Goal: Task Accomplishment & Management: Use online tool/utility

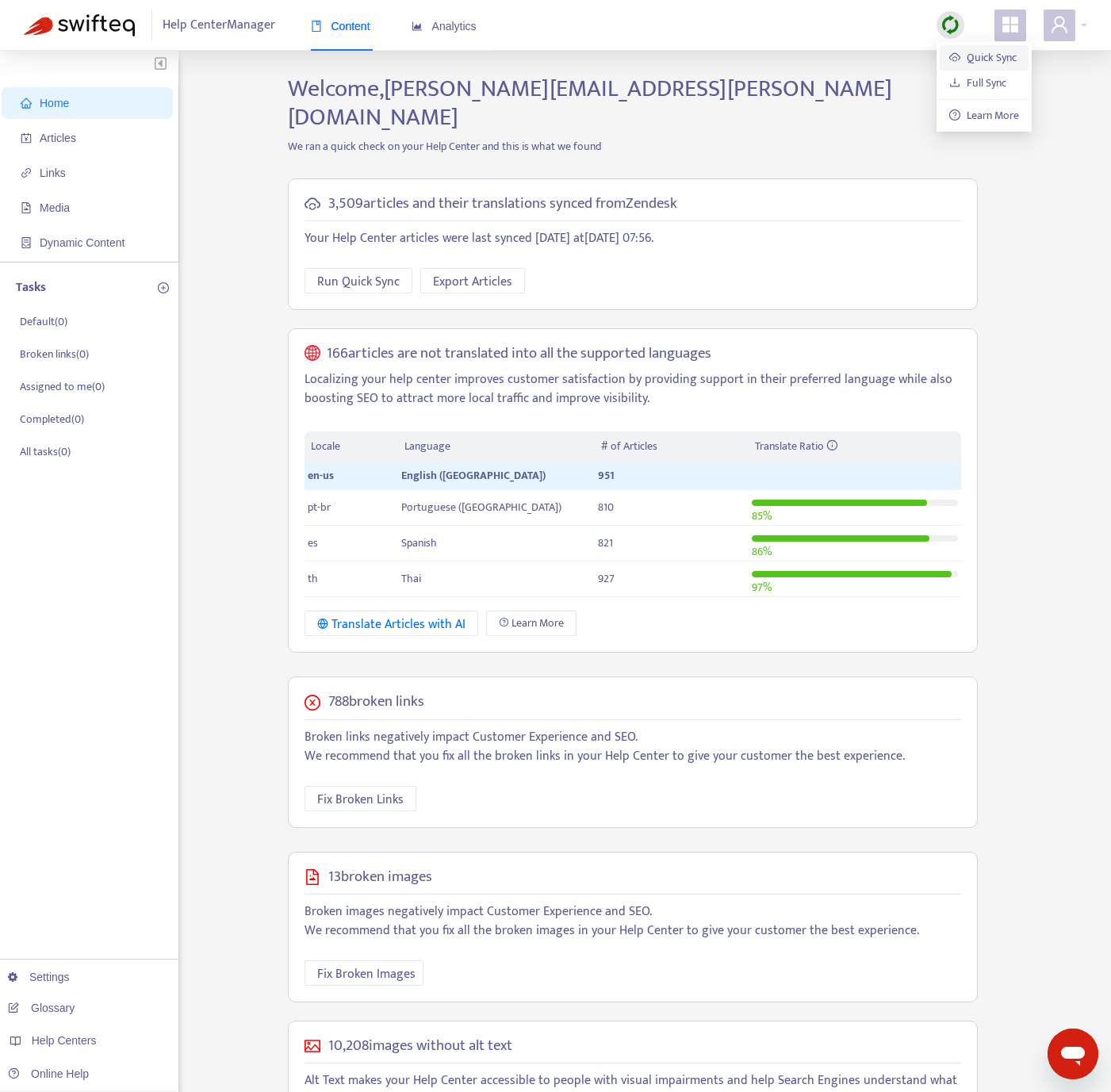
click at [997, 52] on link "Quick Sync" at bounding box center [983, 57] width 68 height 19
click at [82, 152] on span "Articles" at bounding box center [90, 138] width 139 height 31
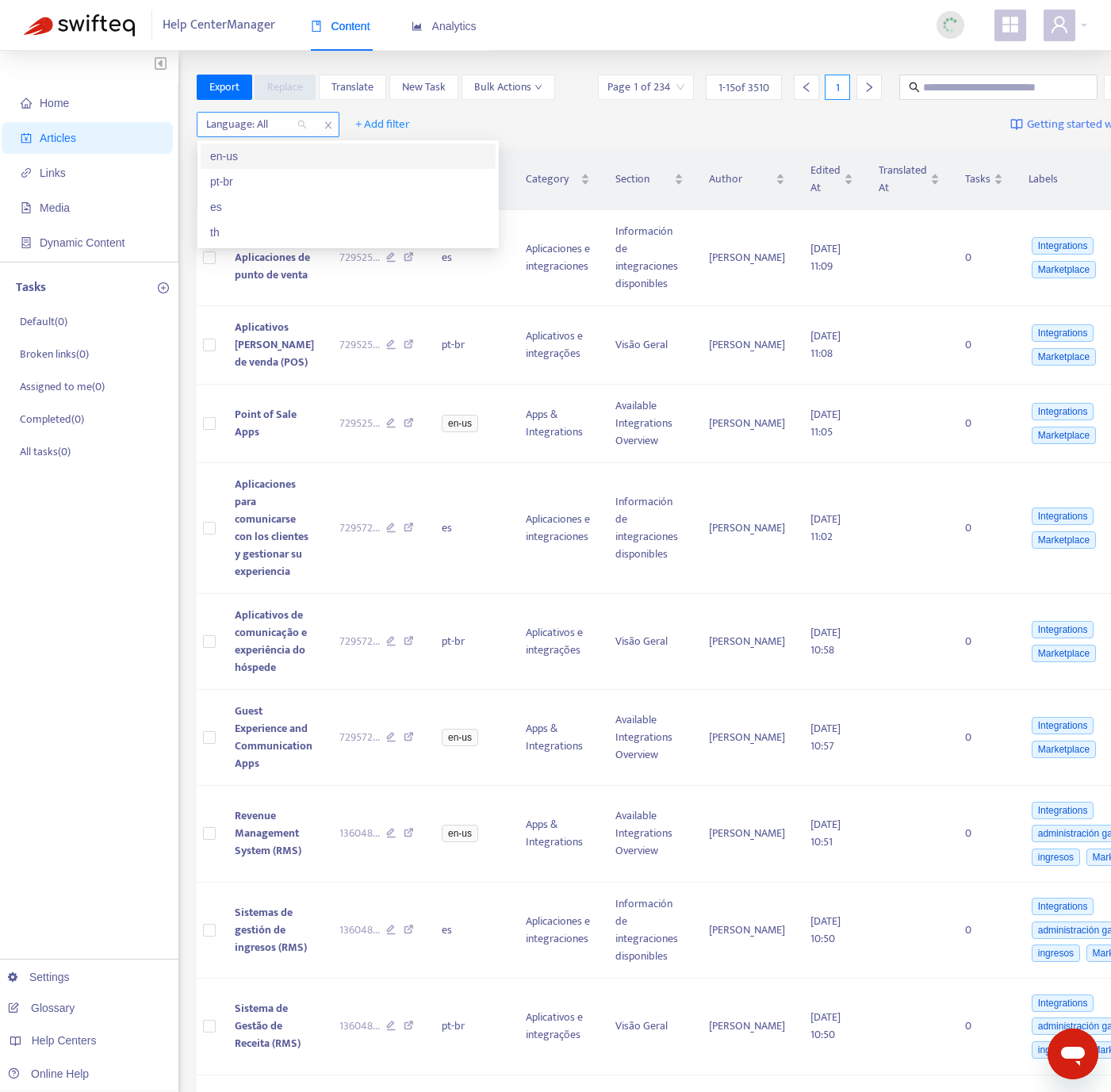
click at [270, 131] on div at bounding box center [248, 125] width 96 height 19
click at [277, 157] on div "en-us" at bounding box center [348, 156] width 276 height 18
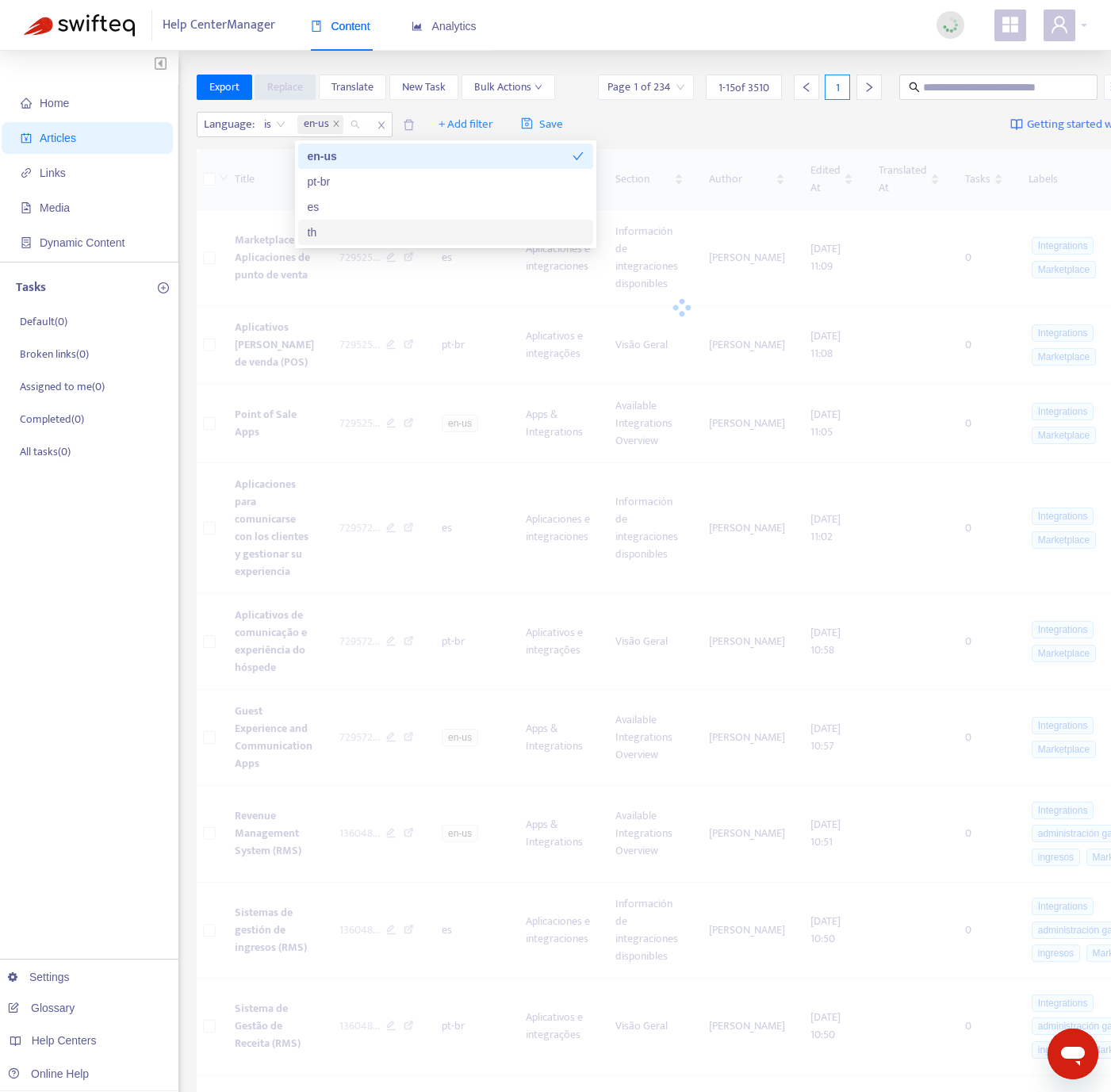
click at [101, 745] on div "Home Articles Links Media Dynamic Content Tasks Default ( 0 ) Broken links ( 0 …" at bounding box center [89, 890] width 178 height 1679
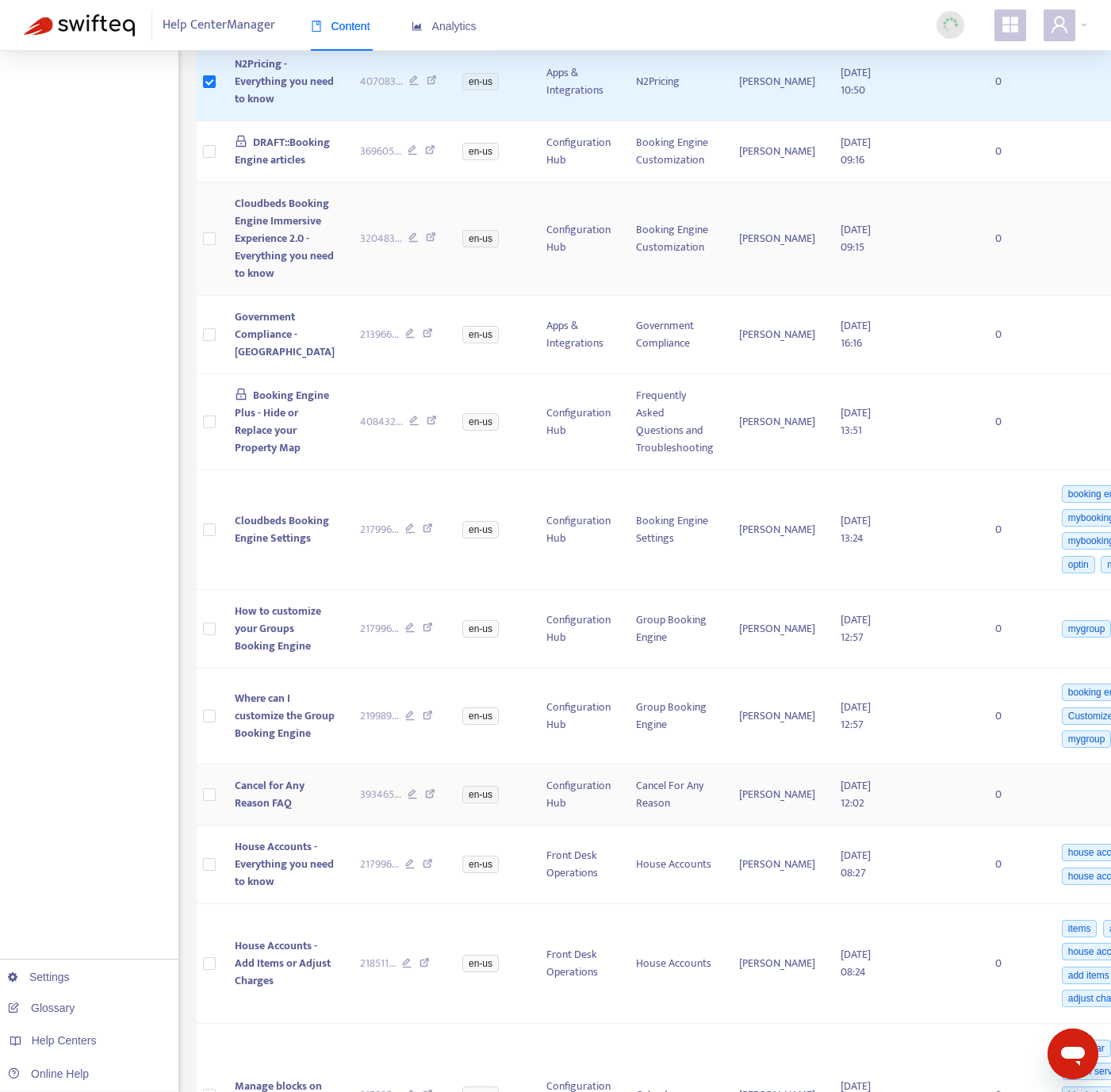
scroll to position [742, 0]
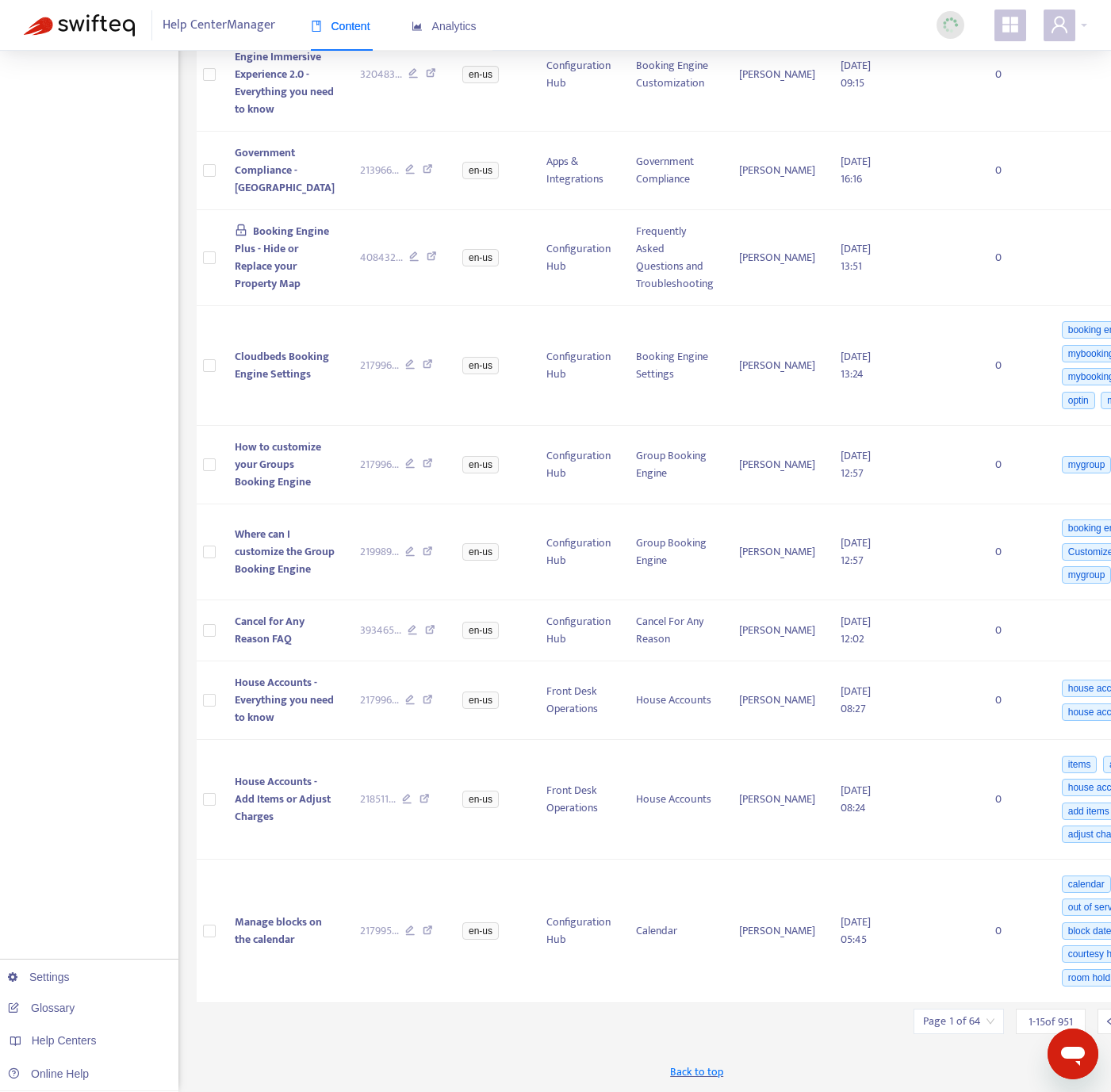
click at [1028, 1019] on span "1 - 15 of 951" at bounding box center [1050, 1022] width 44 height 17
click at [948, 1023] on input "search" at bounding box center [959, 1022] width 72 height 24
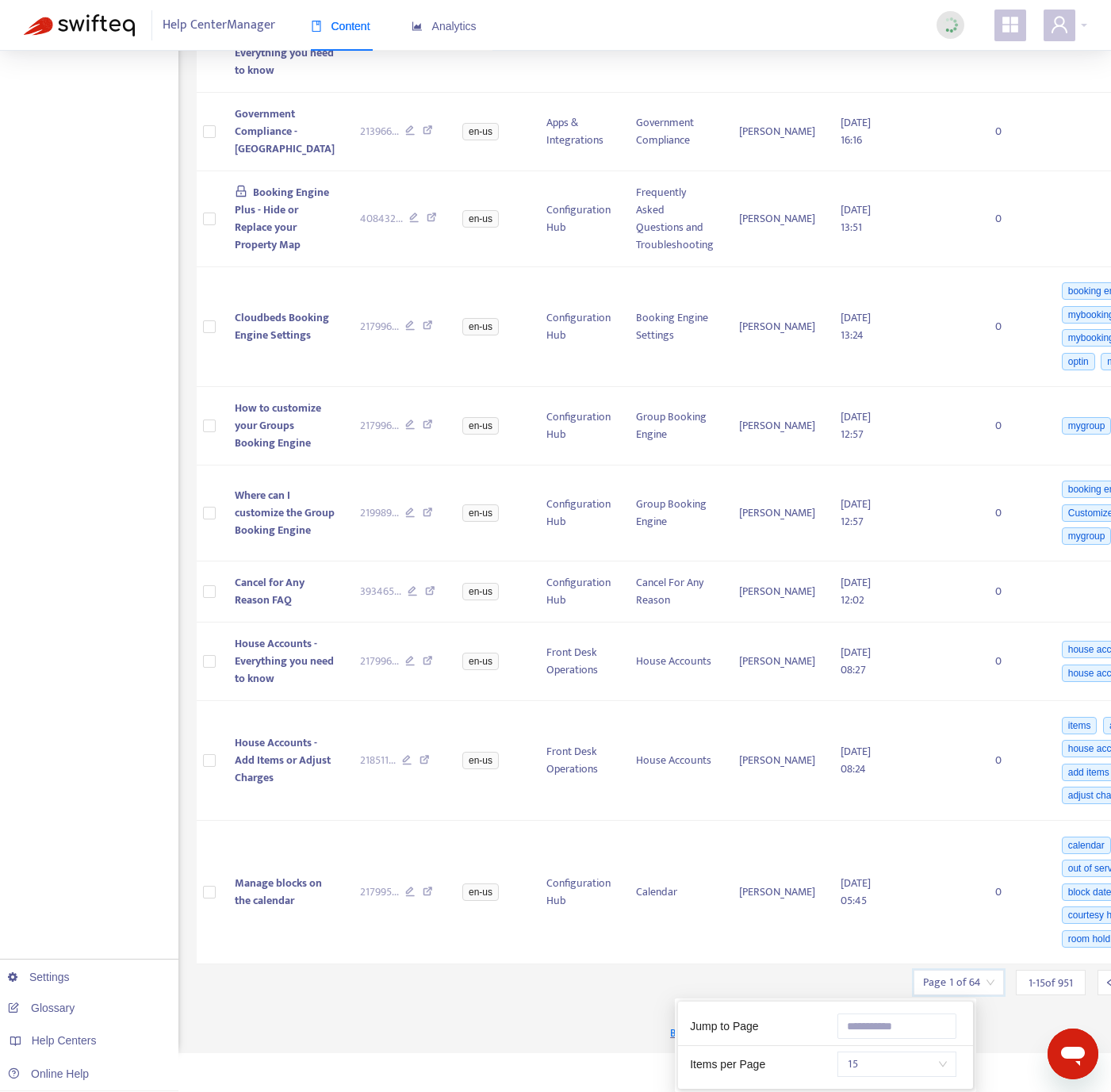
click at [868, 1053] on span "15" at bounding box center [897, 1065] width 100 height 24
click at [802, 1026] on div "50" at bounding box center [806, 1035] width 276 height 18
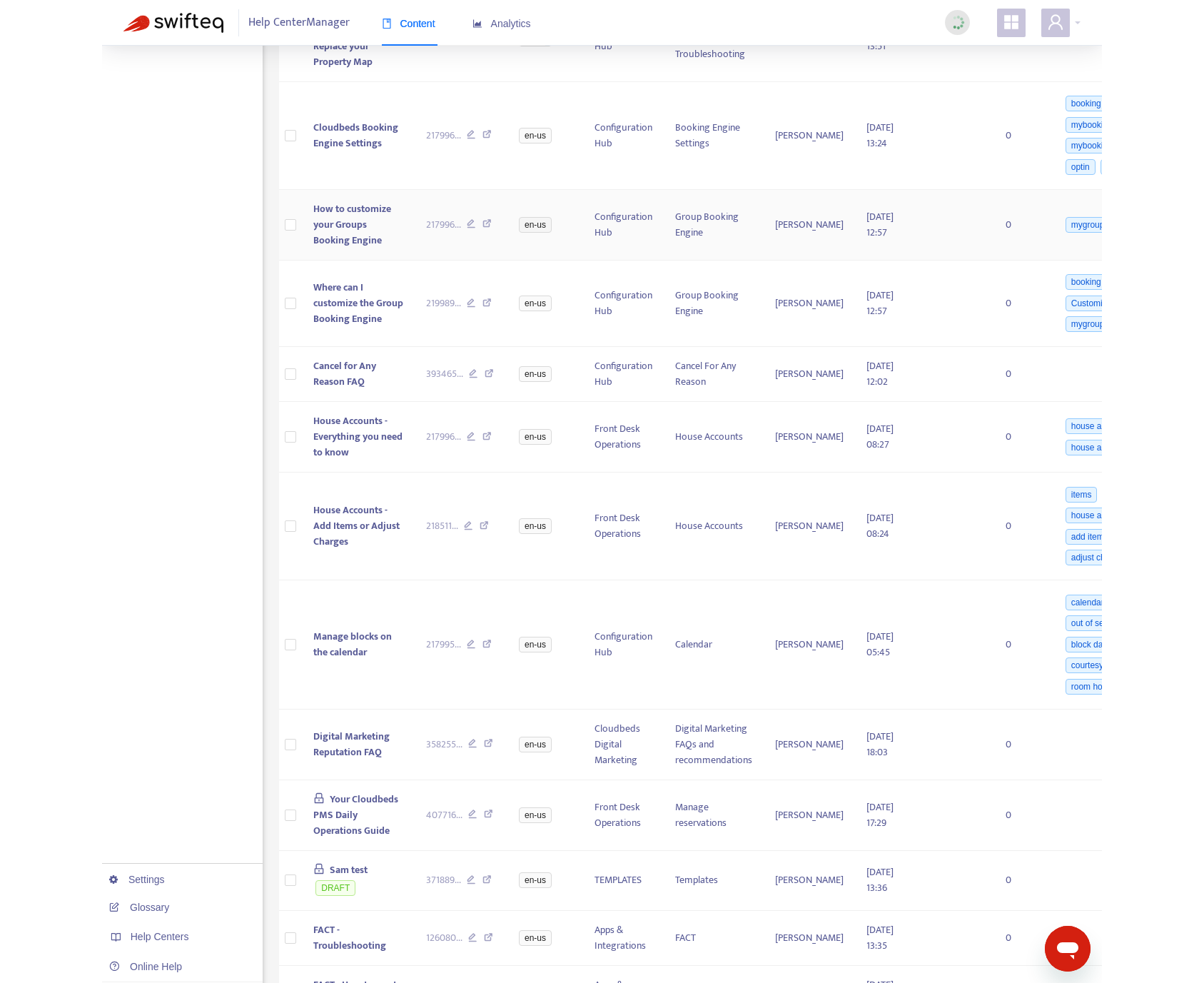
scroll to position [0, 0]
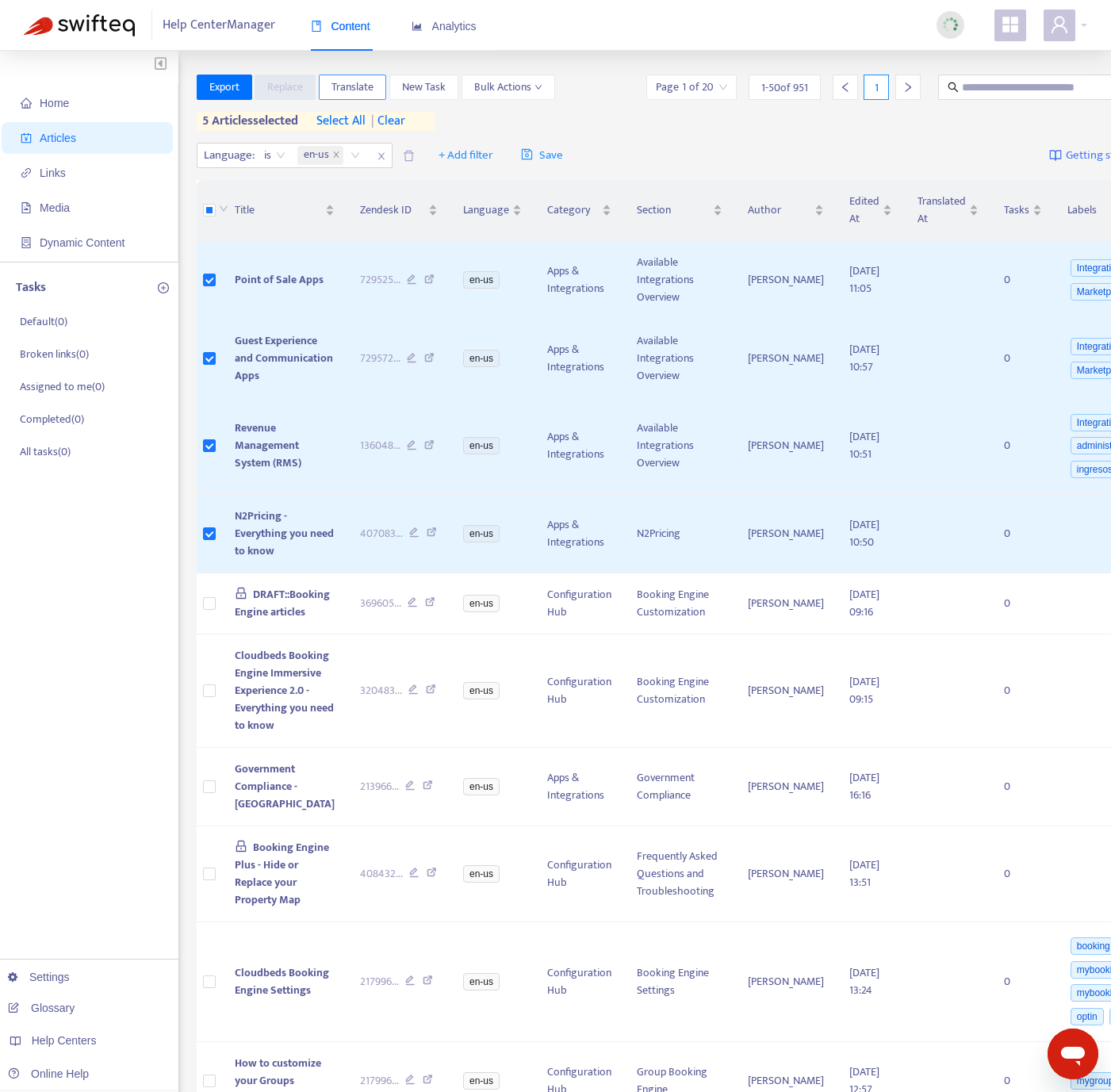
click at [362, 78] on span "Translate" at bounding box center [352, 87] width 42 height 18
click at [367, 89] on span "Translate" at bounding box center [352, 87] width 42 height 18
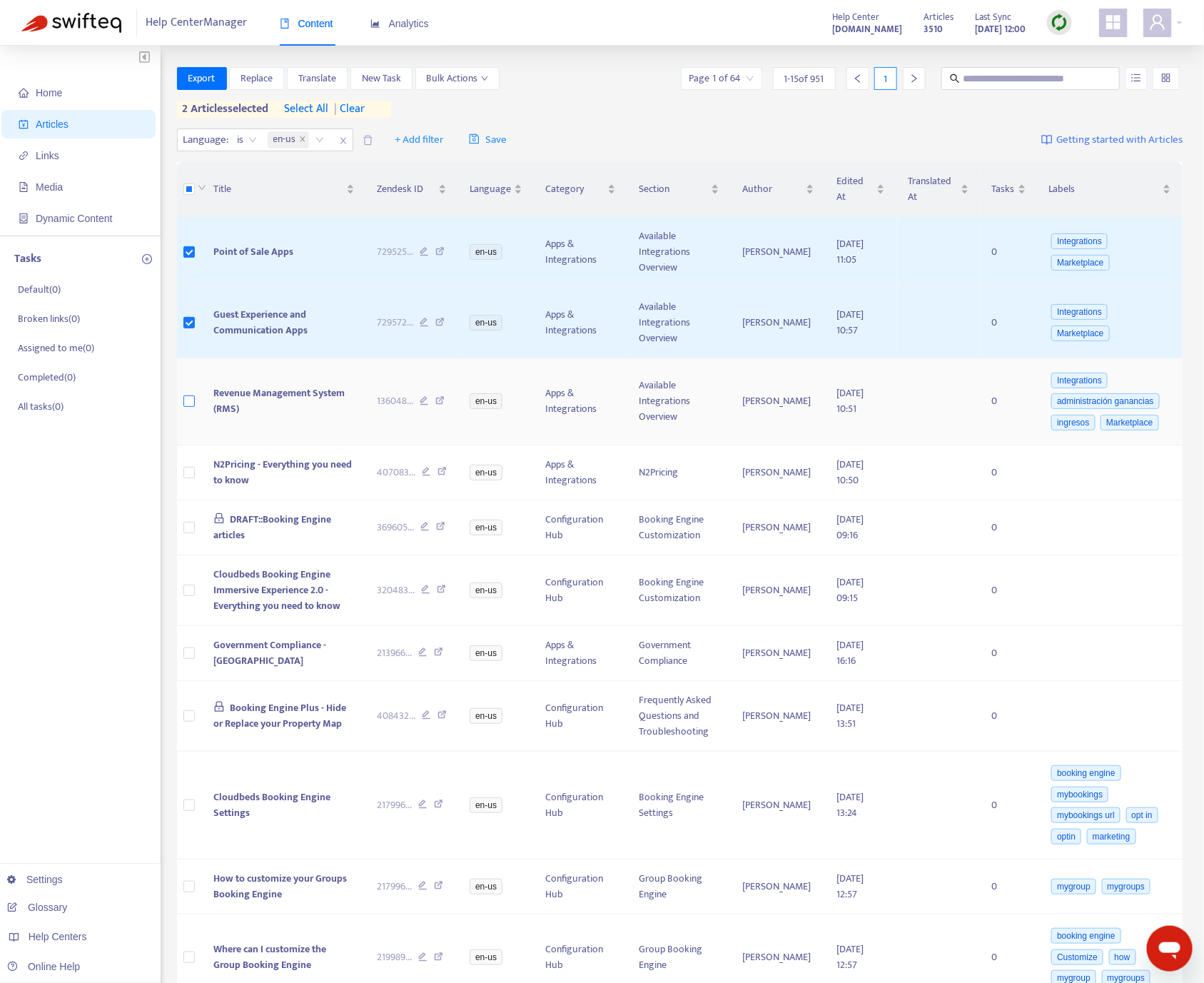
click at [187, 397] on label at bounding box center [189, 401] width 12 height 16
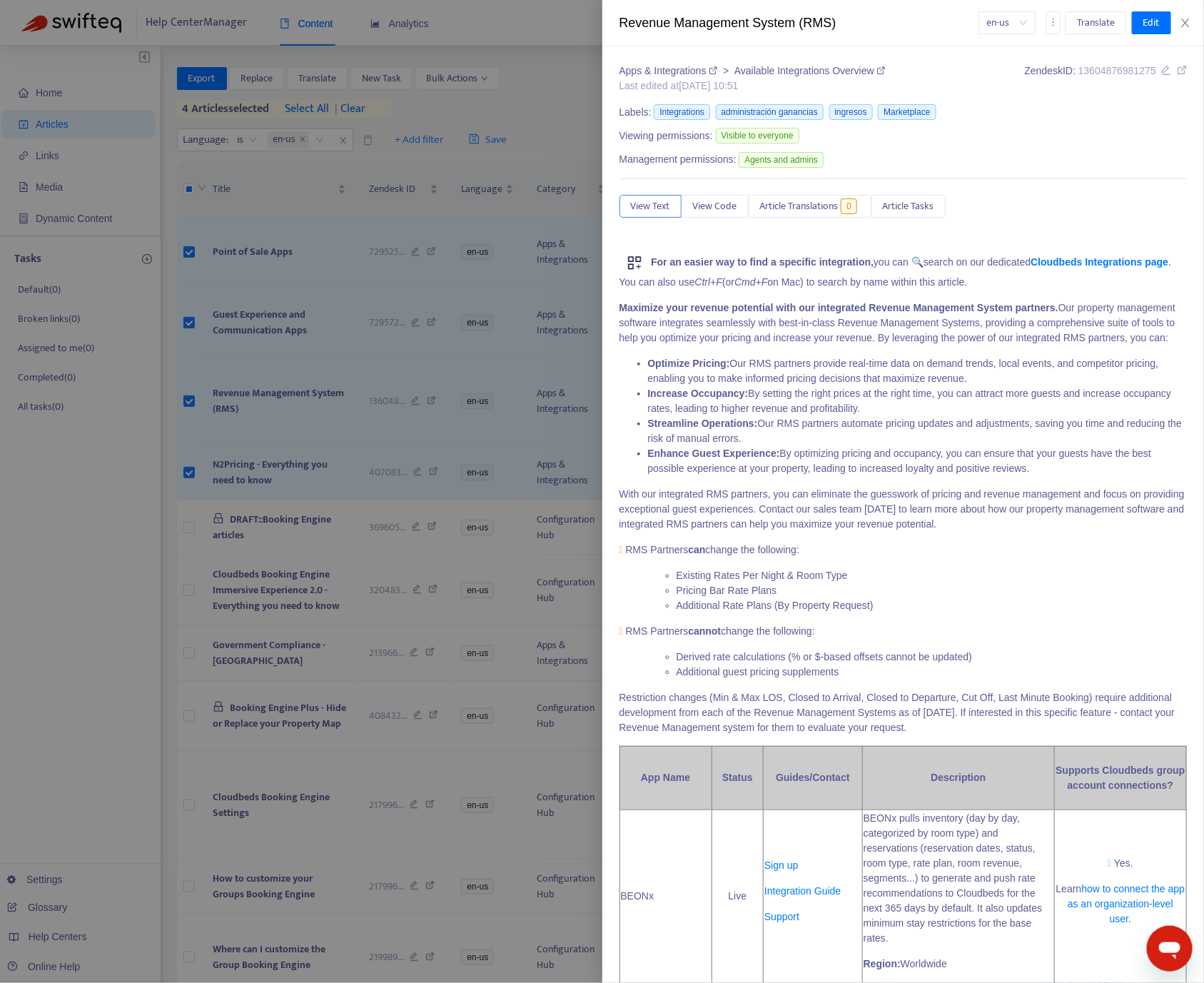
scroll to position [4, 0]
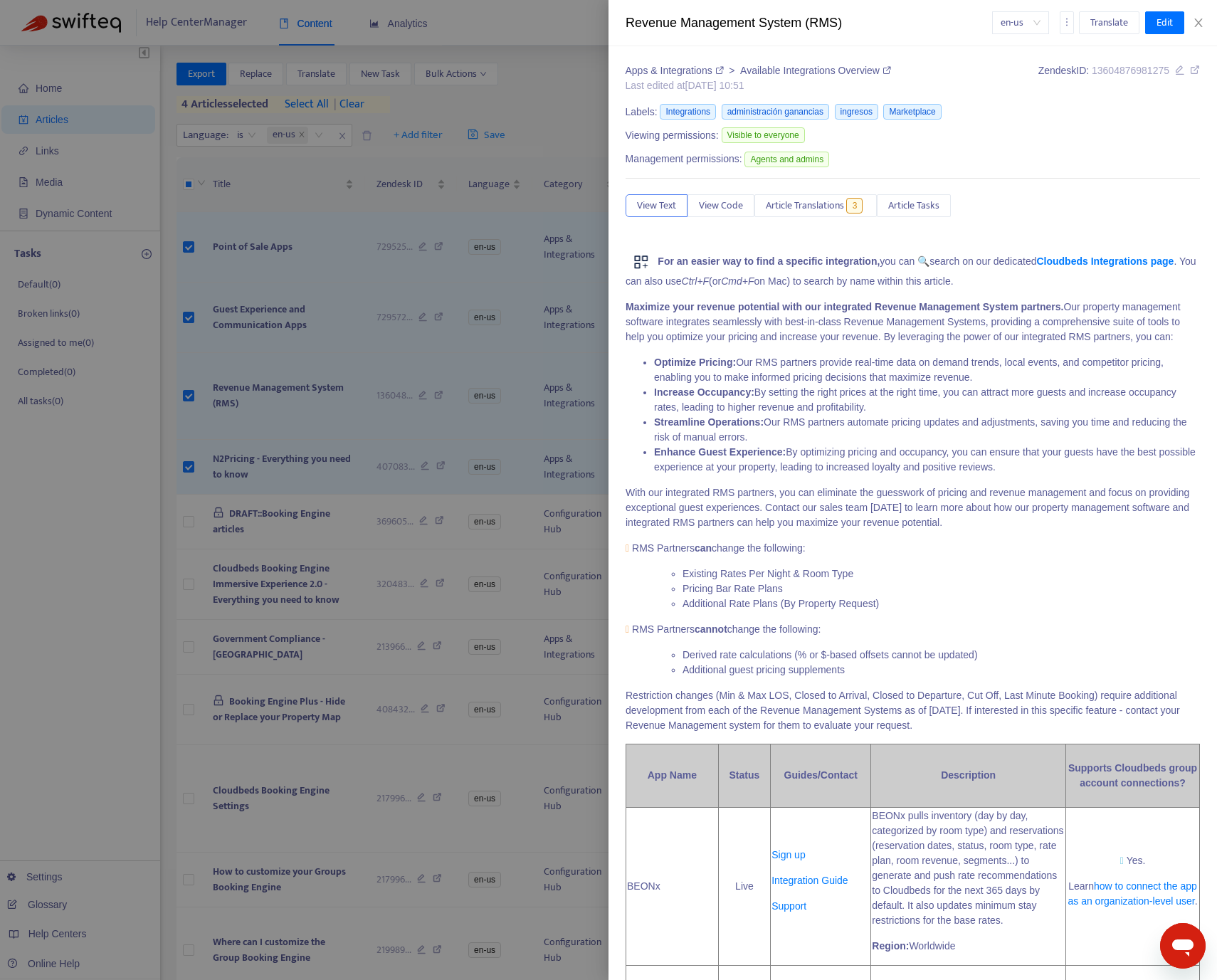
click at [393, 678] on div at bounding box center [608, 490] width 1217 height 980
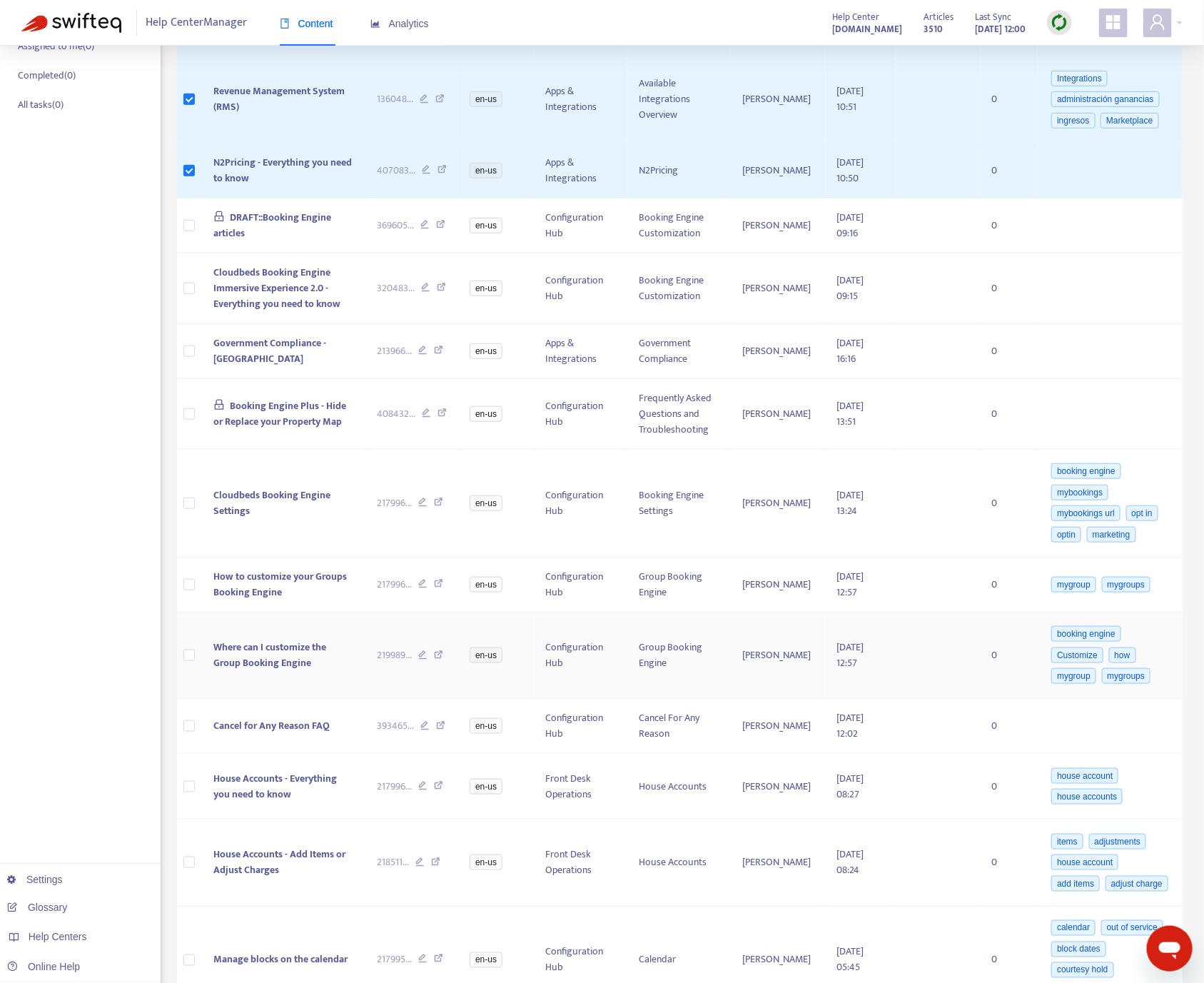
scroll to position [455, 0]
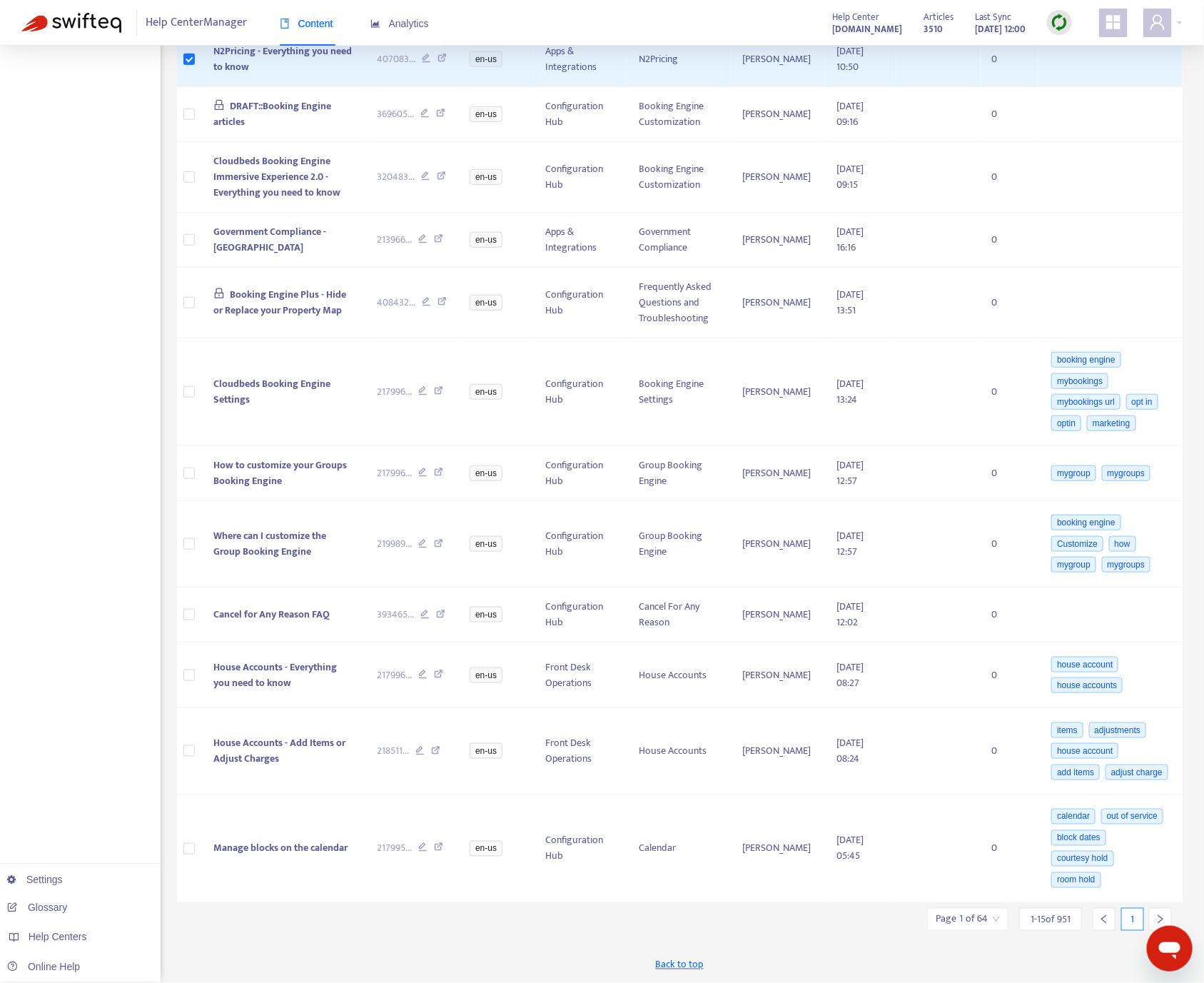
click at [970, 924] on input "search" at bounding box center [968, 920] width 65 height 22
click at [1102, 879] on span "15" at bounding box center [1124, 881] width 90 height 22
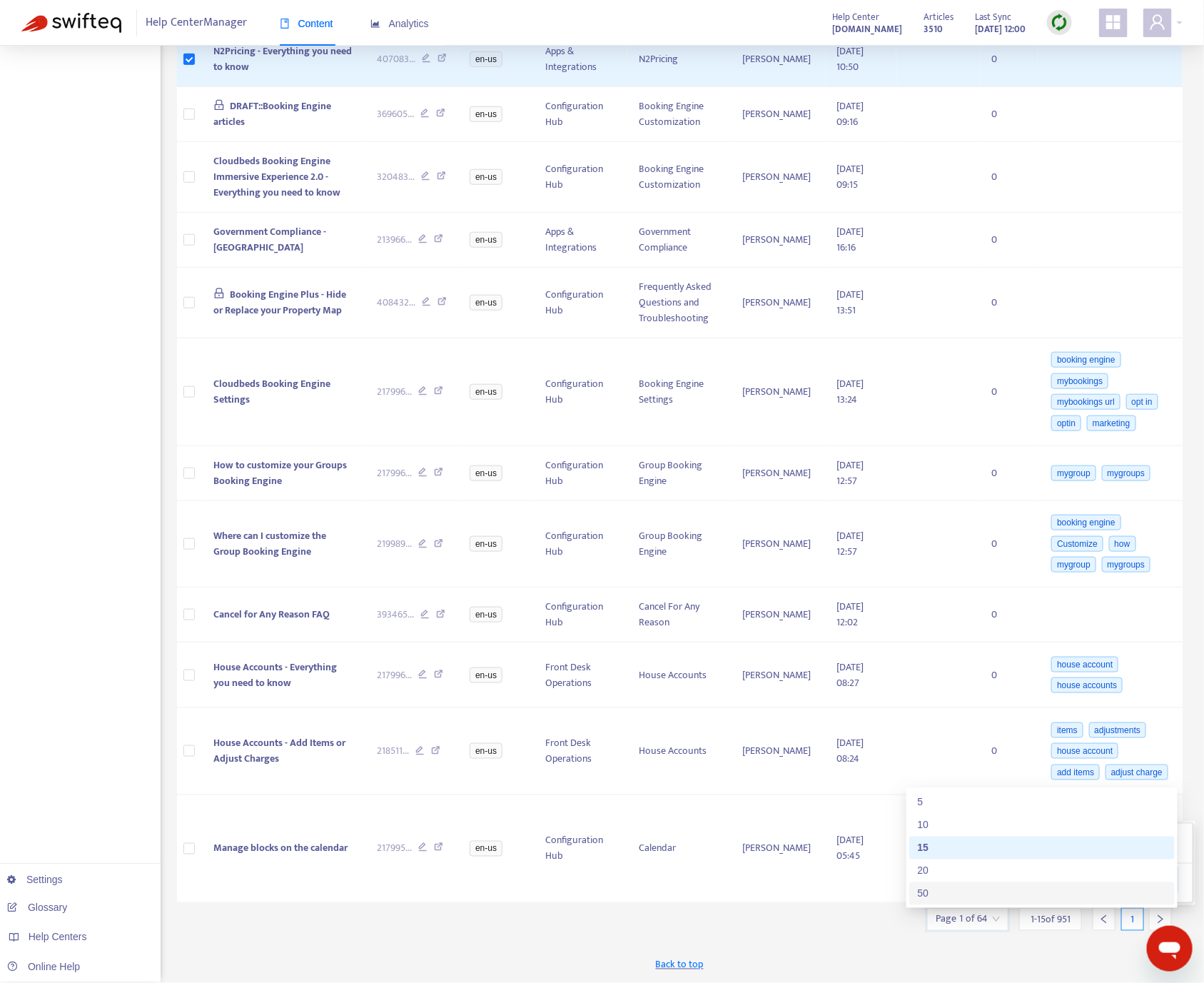
click at [1042, 886] on div "50" at bounding box center [1042, 894] width 248 height 16
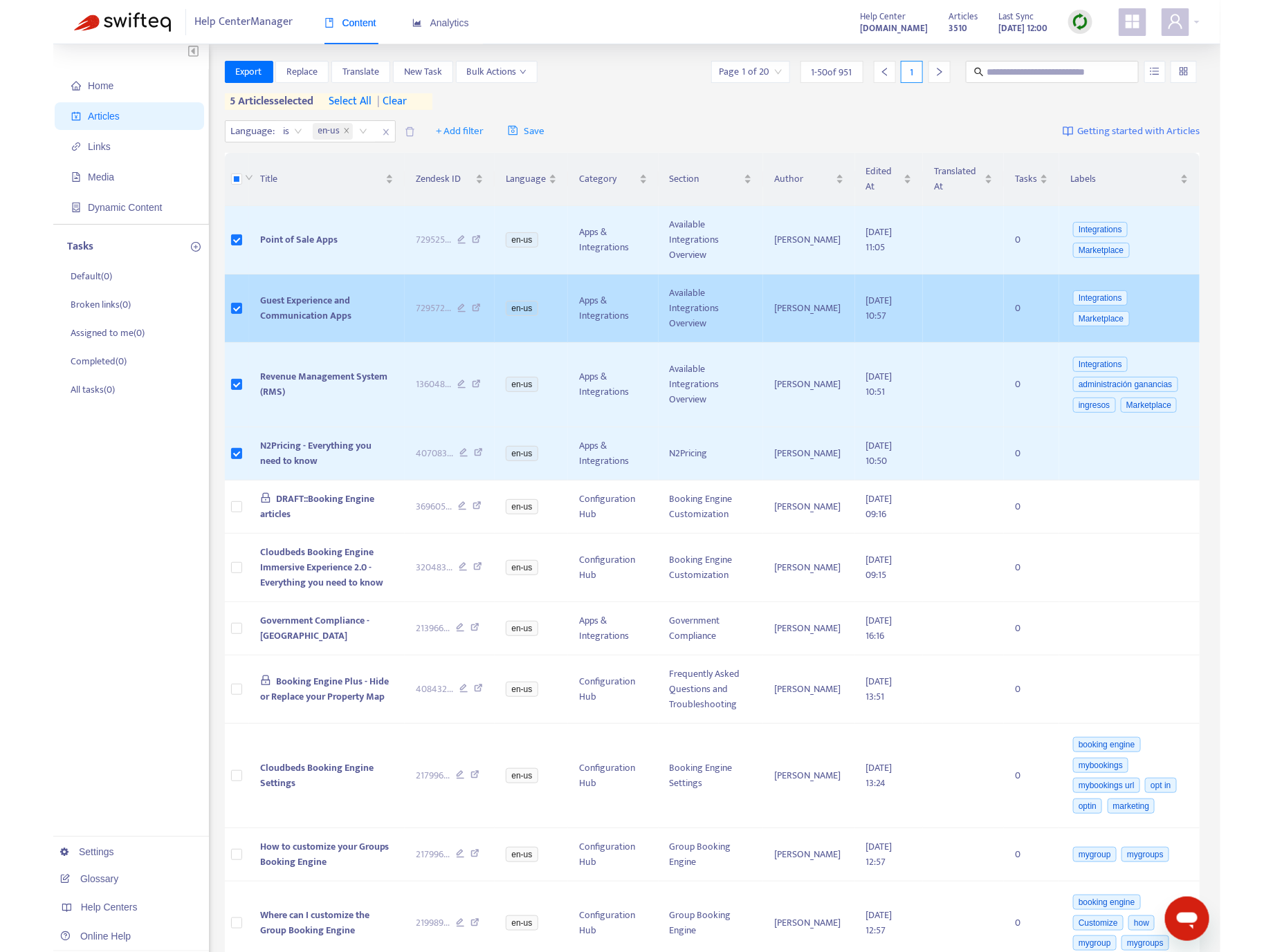
scroll to position [0, 0]
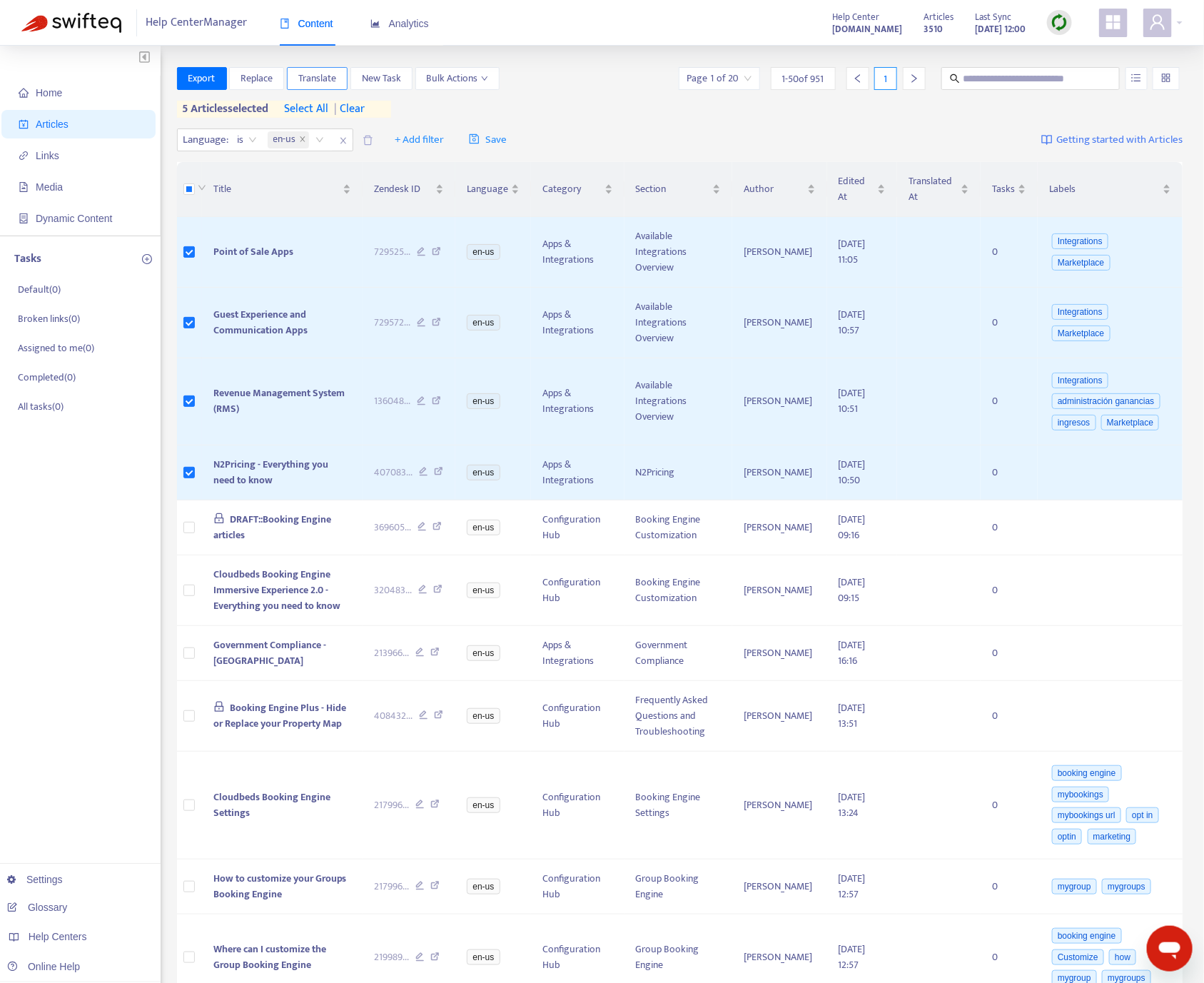
click at [319, 81] on span "Translate" at bounding box center [317, 78] width 38 height 16
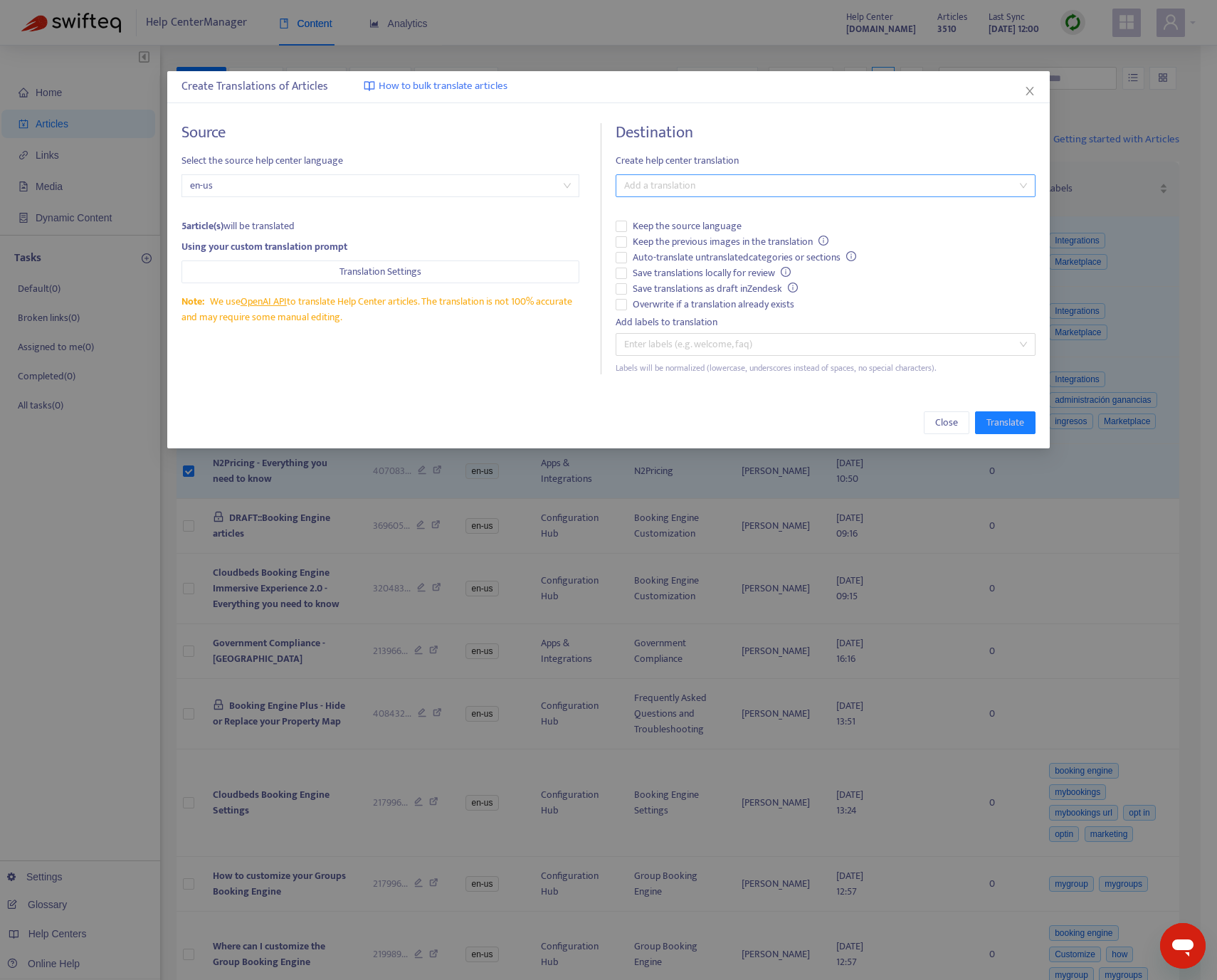
click at [675, 187] on div at bounding box center [818, 186] width 398 height 17
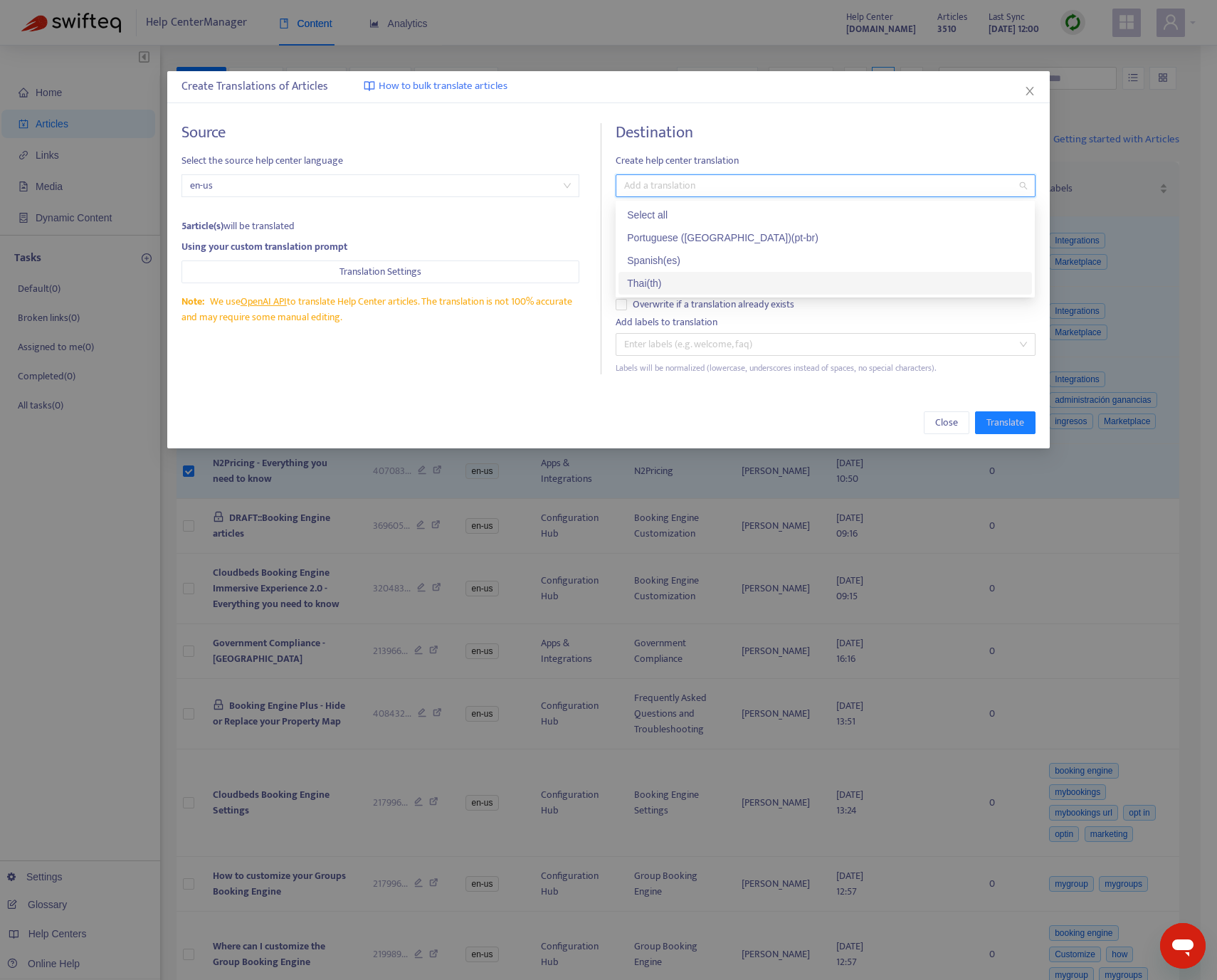
click at [679, 285] on div "Thai ( th )" at bounding box center [825, 284] width 396 height 16
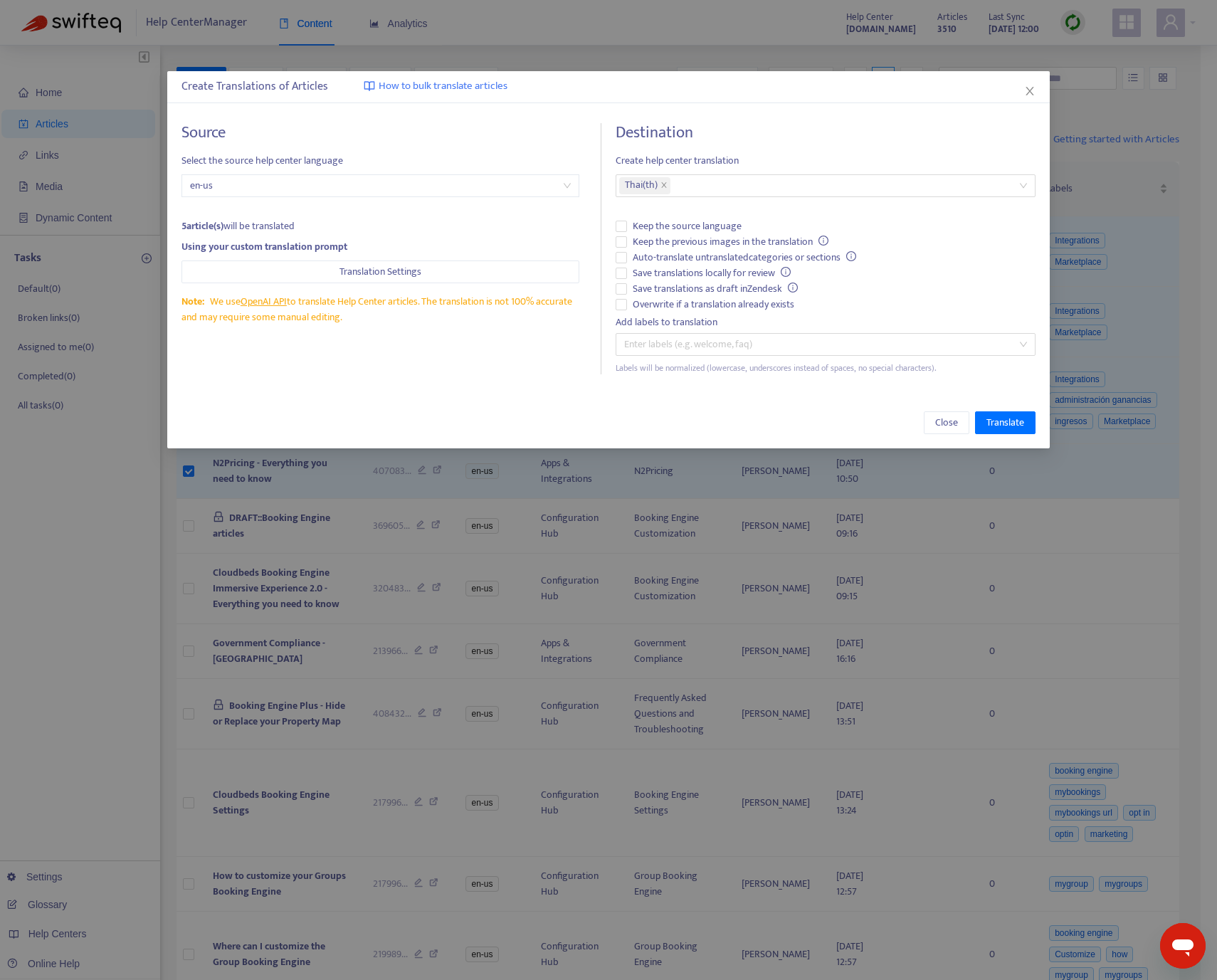
click at [542, 328] on div "Source Select the source help center language en-us 5 article(s) will be transl…" at bounding box center [391, 248] width 420 height 251
click at [996, 417] on span "Translate" at bounding box center [1005, 423] width 38 height 16
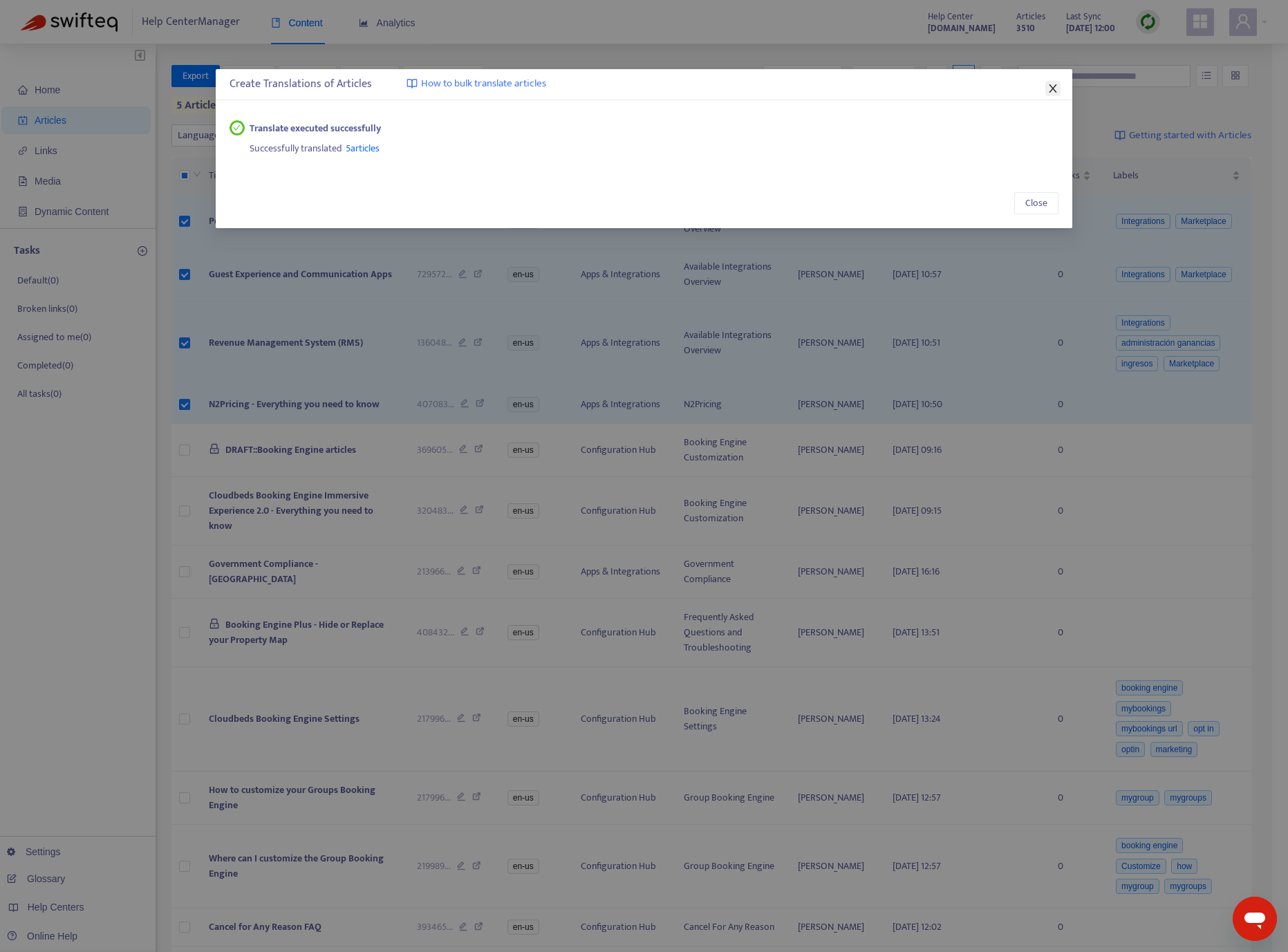
click at [1052, 81] on button "Close" at bounding box center [1053, 89] width 15 height 15
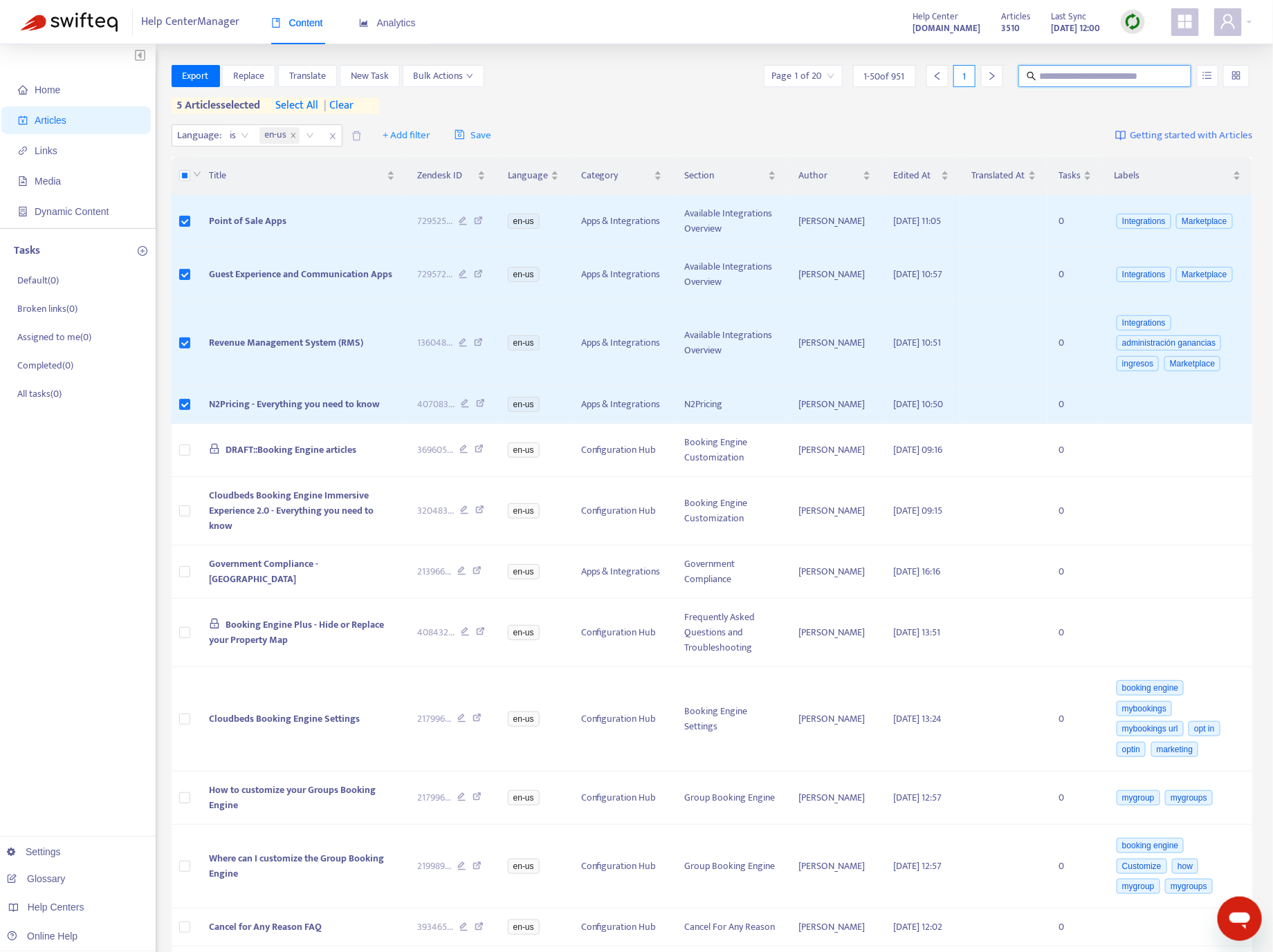
click at [1055, 77] on input "text" at bounding box center [1105, 76] width 133 height 15
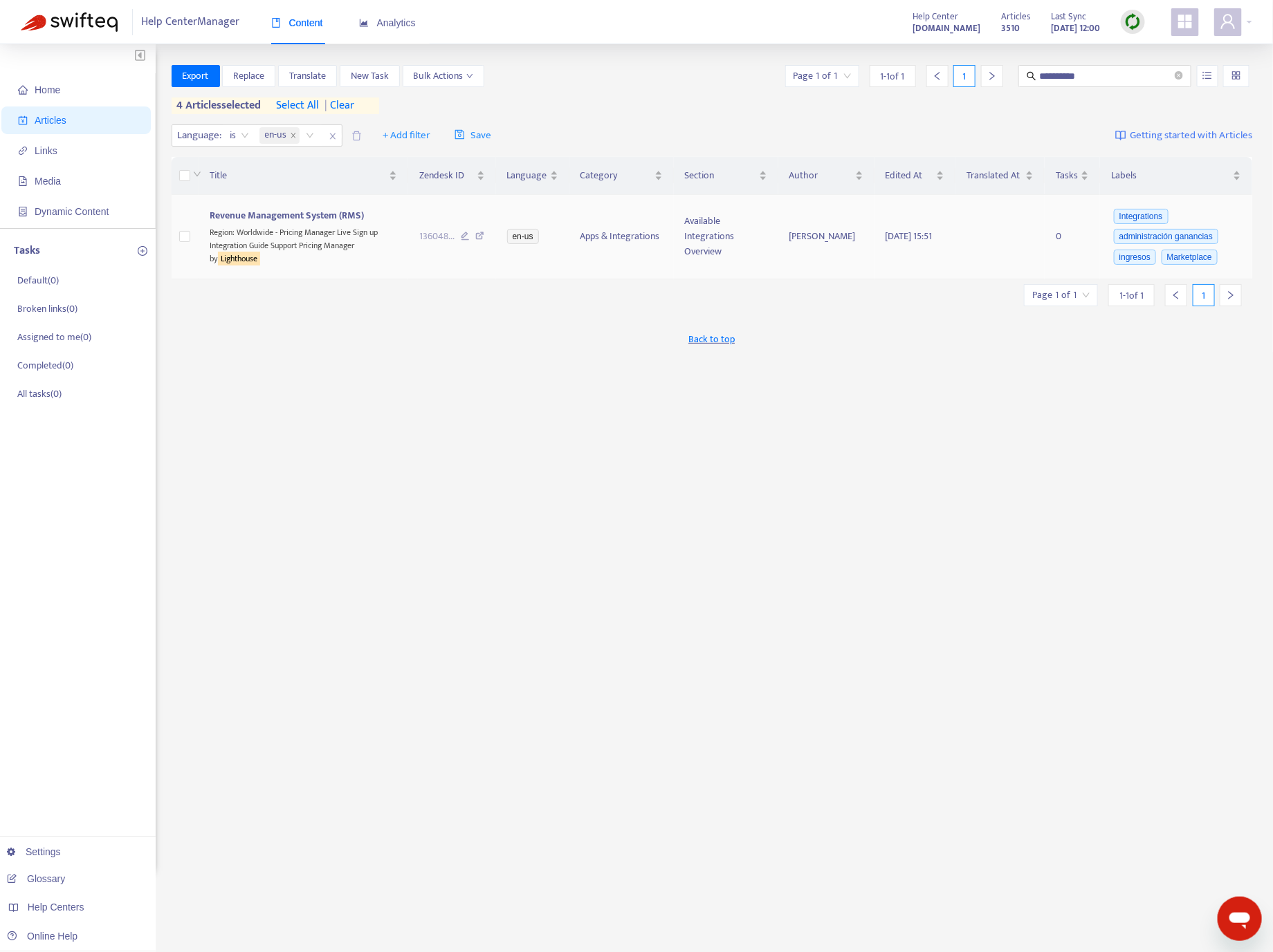
click at [238, 216] on span "Revenue Management System (RMS)" at bounding box center [286, 215] width 154 height 16
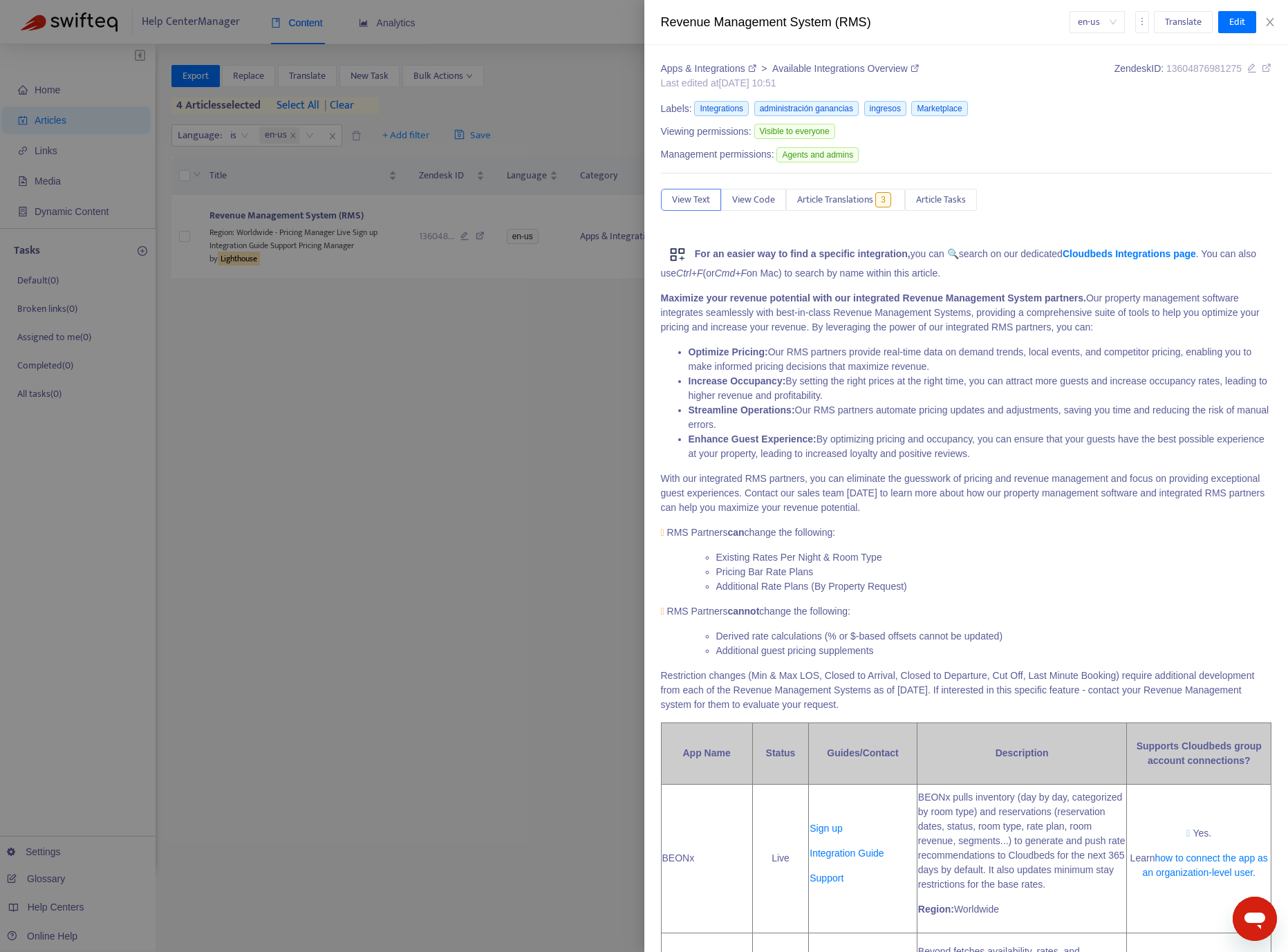
click at [1181, 68] on icon at bounding box center [1266, 68] width 10 height 10
click at [424, 474] on div at bounding box center [644, 476] width 1288 height 952
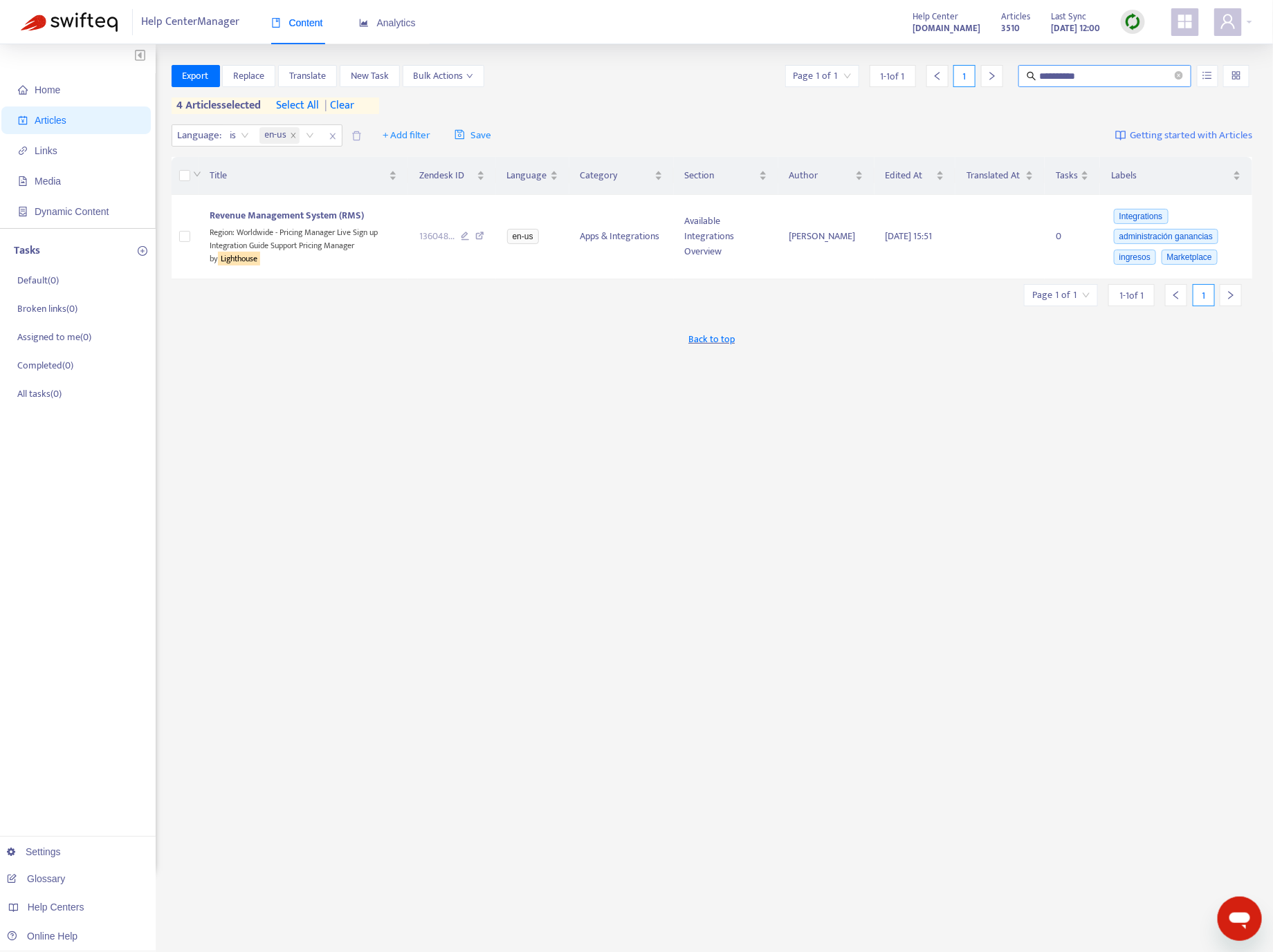
click at [1058, 74] on input "**********" at bounding box center [1105, 76] width 133 height 15
paste input "text"
type input "**********"
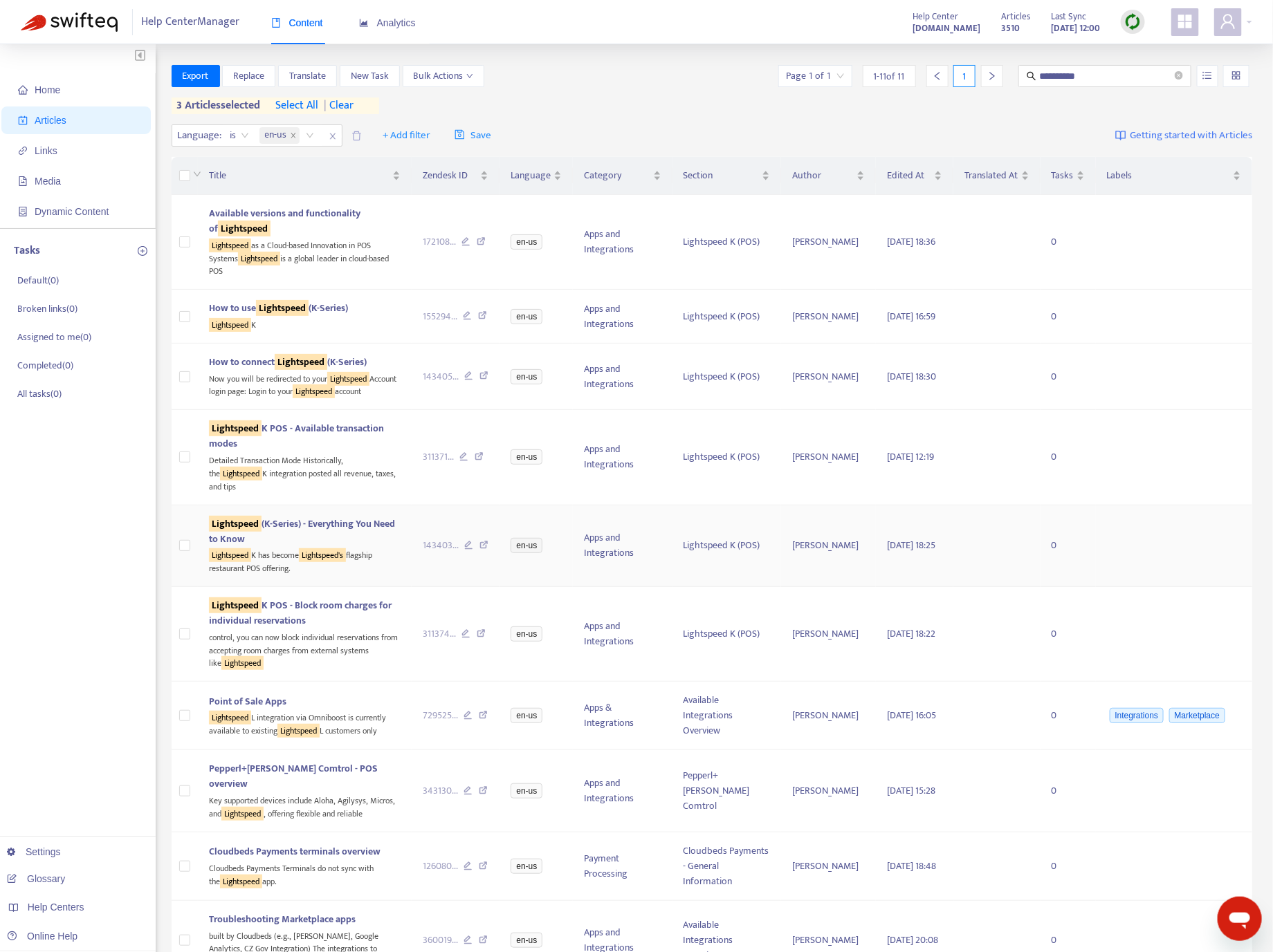
click at [479, 553] on icon at bounding box center [484, 547] width 9 height 13
click at [477, 242] on icon at bounding box center [481, 244] width 9 height 13
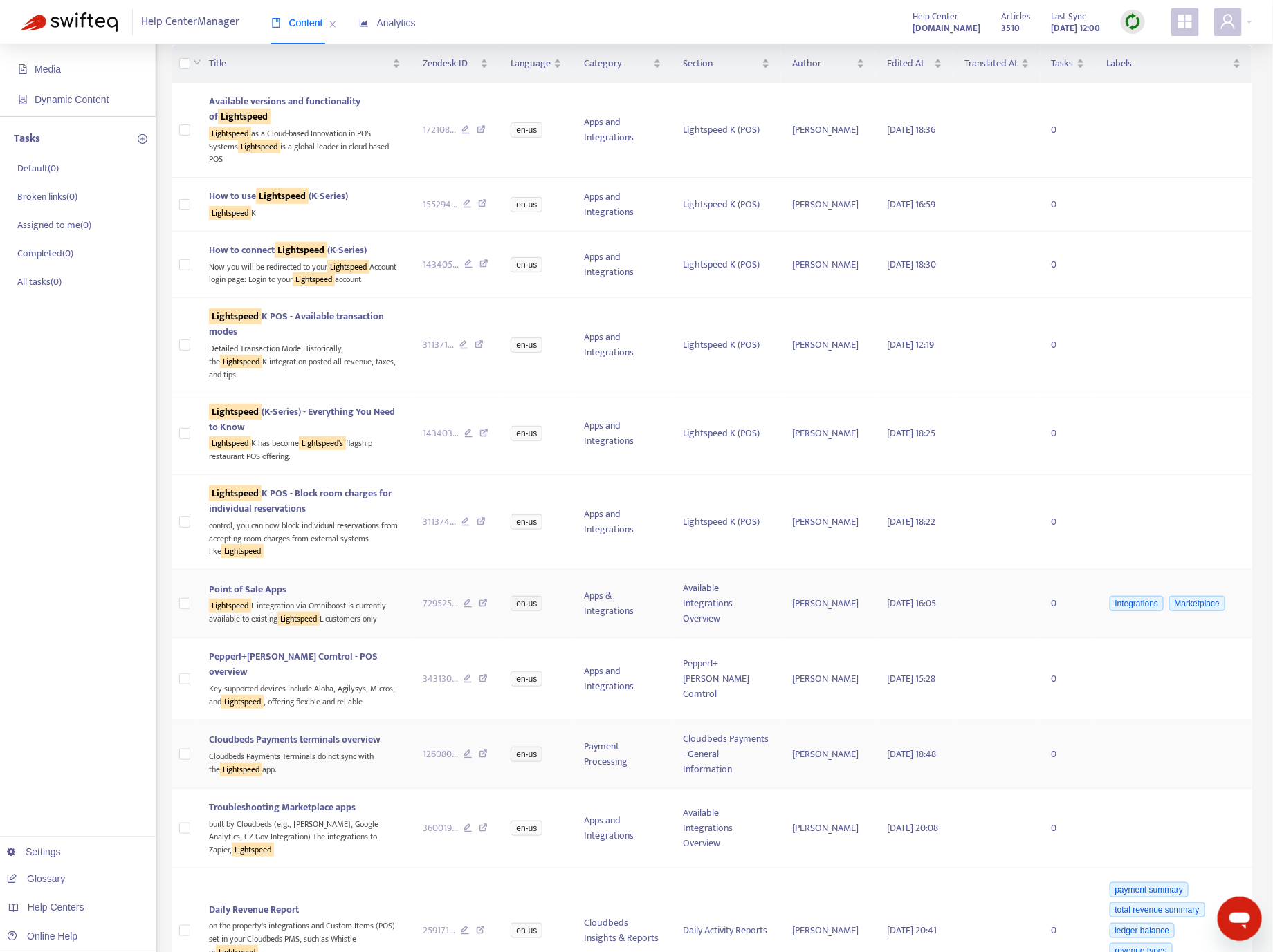
scroll to position [237, 0]
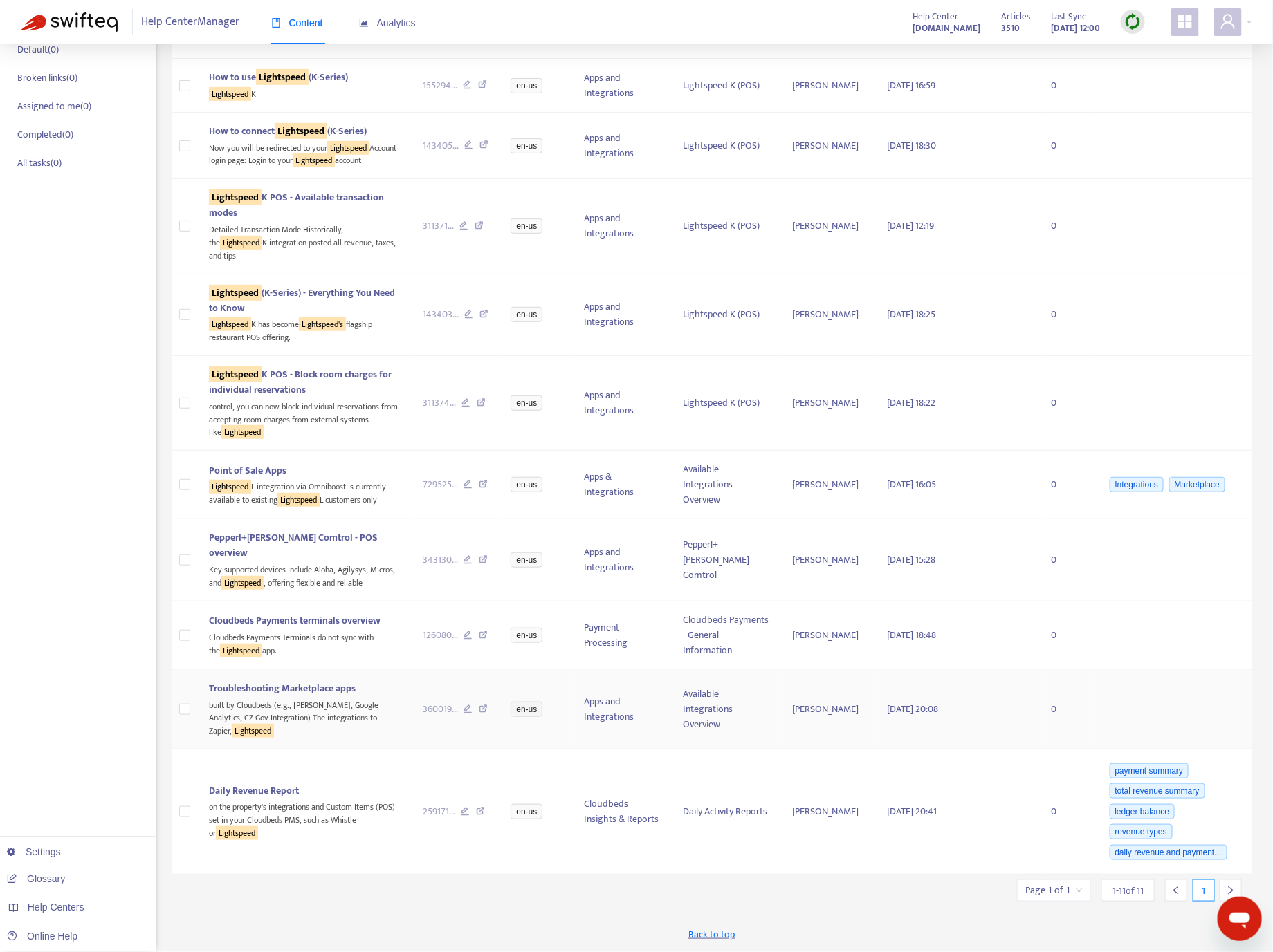
click at [480, 705] on icon at bounding box center [483, 711] width 9 height 13
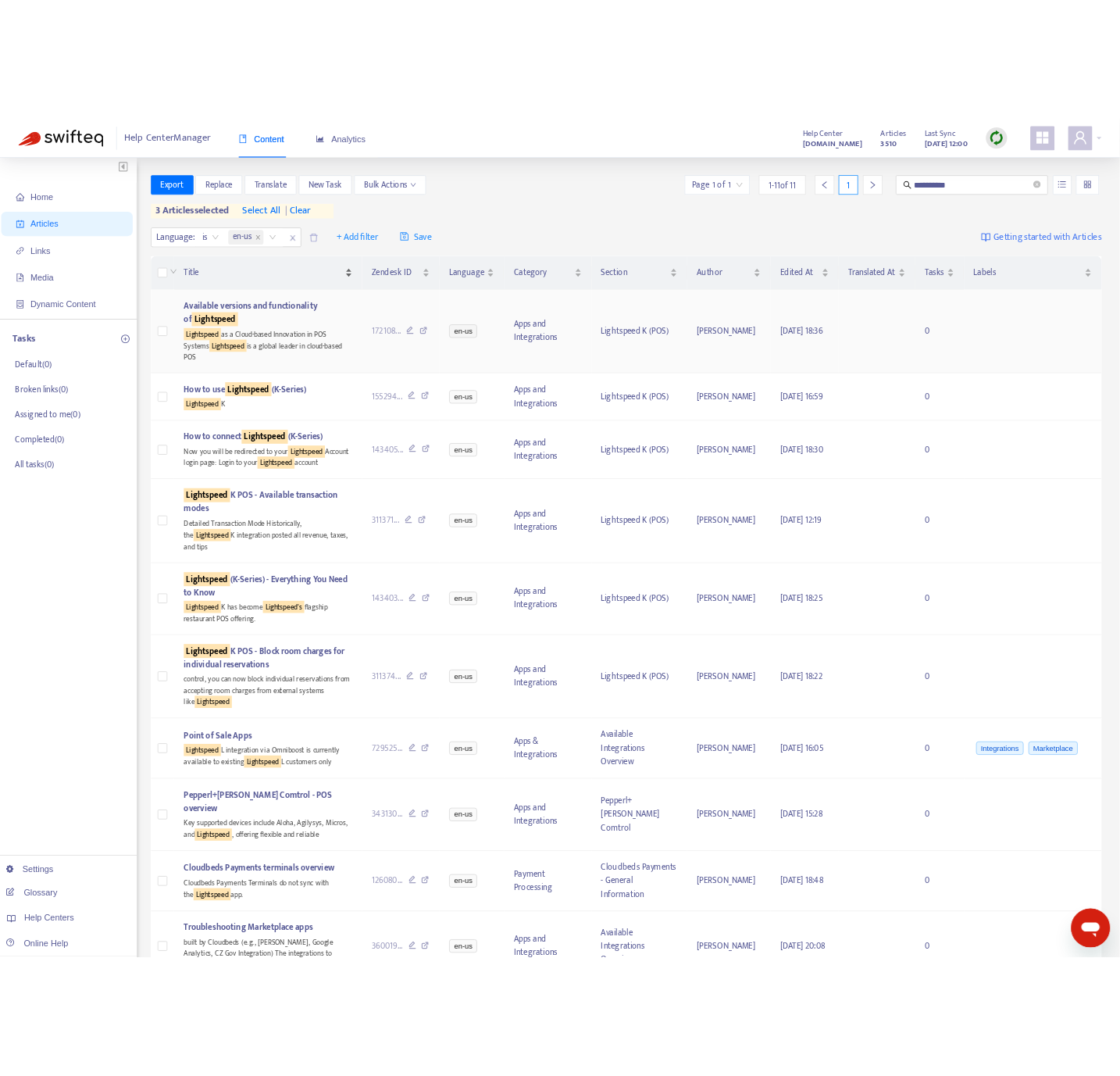
scroll to position [0, 0]
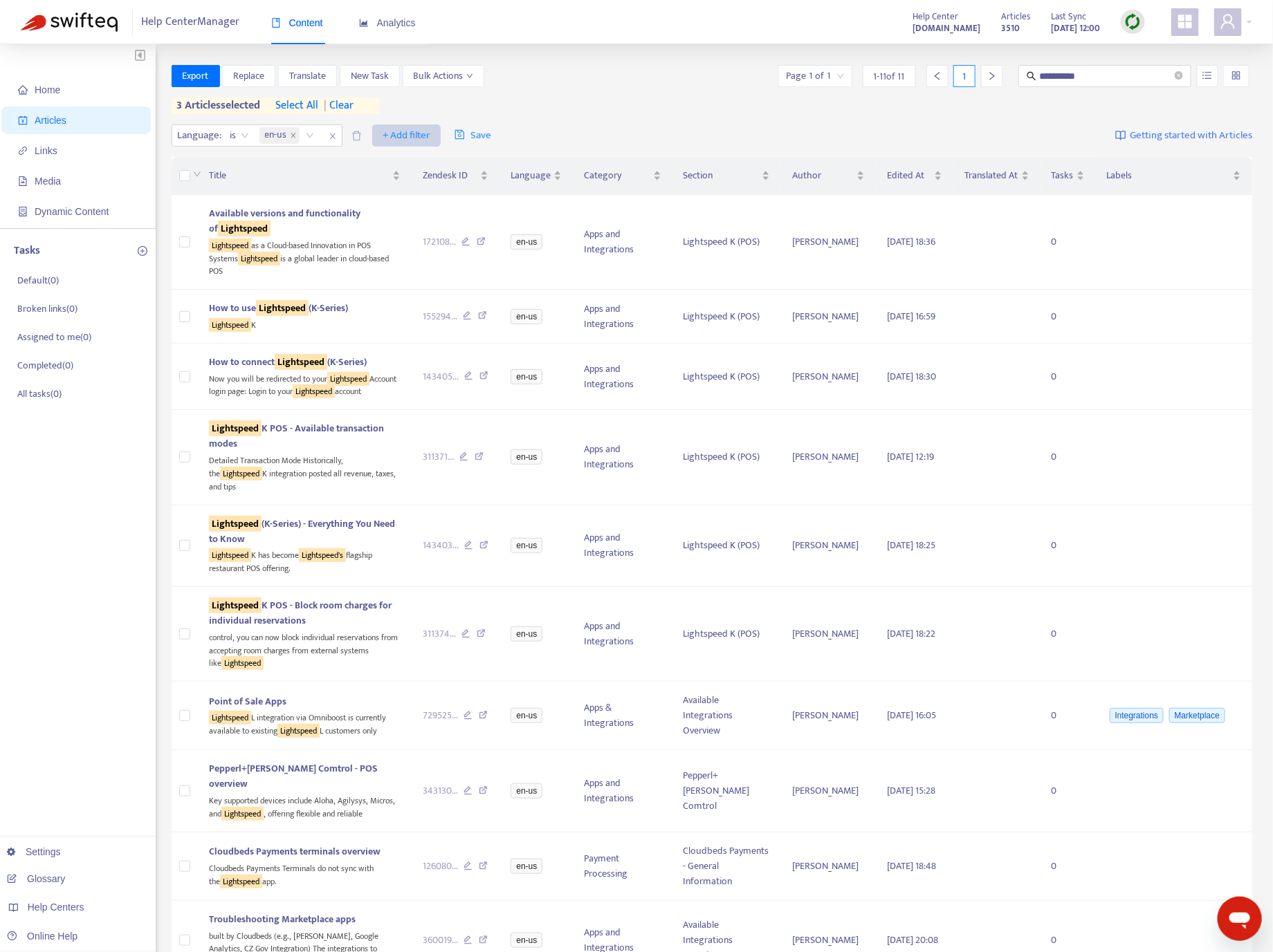
click at [388, 135] on span "+ Add filter" at bounding box center [406, 136] width 48 height 17
drag, startPoint x: 413, startPoint y: 224, endPoint x: 439, endPoint y: 174, distance: 56.4
click at [414, 225] on span "Section" at bounding box center [427, 230] width 86 height 15
click at [425, 137] on div at bounding box center [391, 136] width 84 height 17
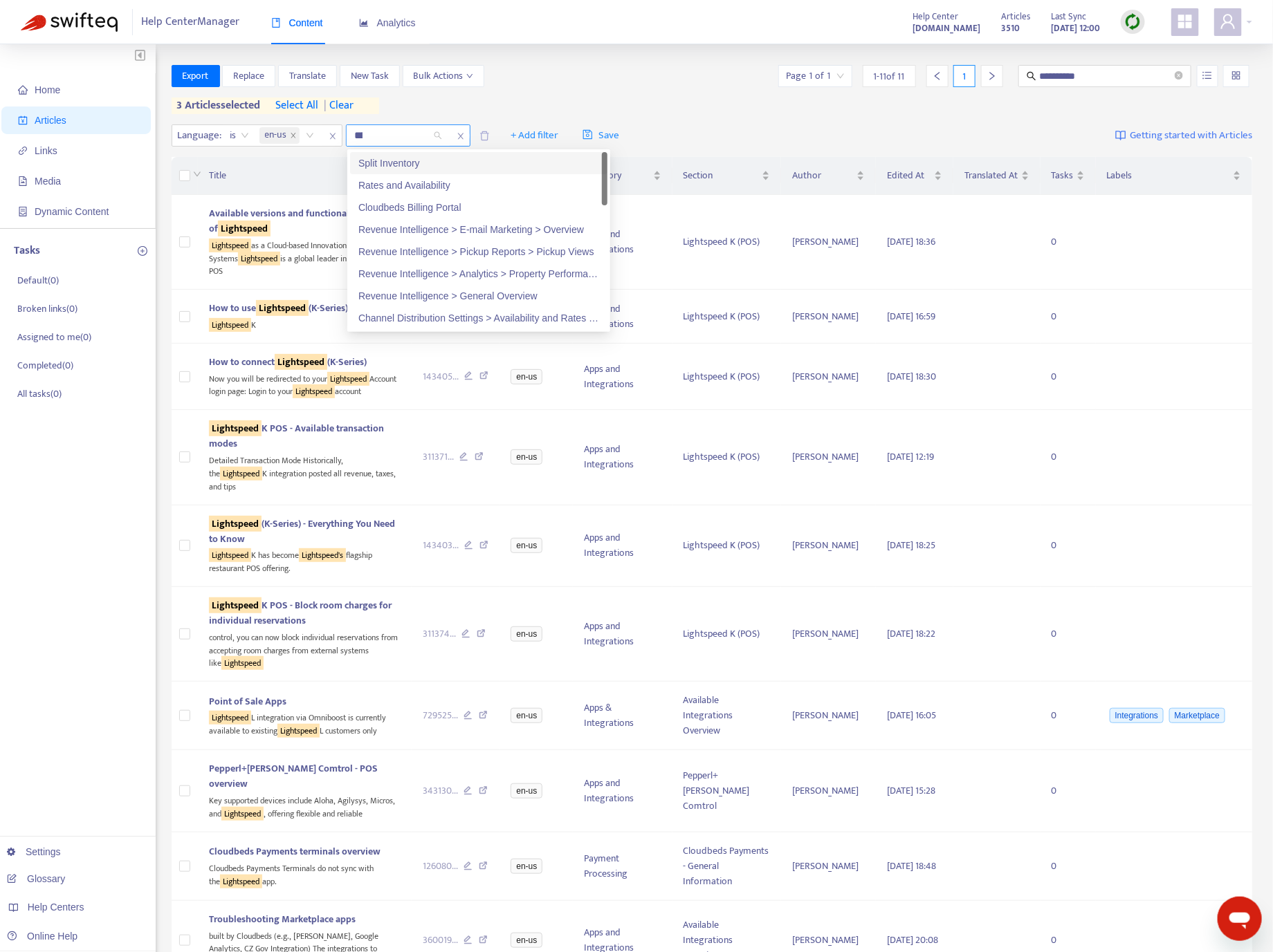
type input "*****"
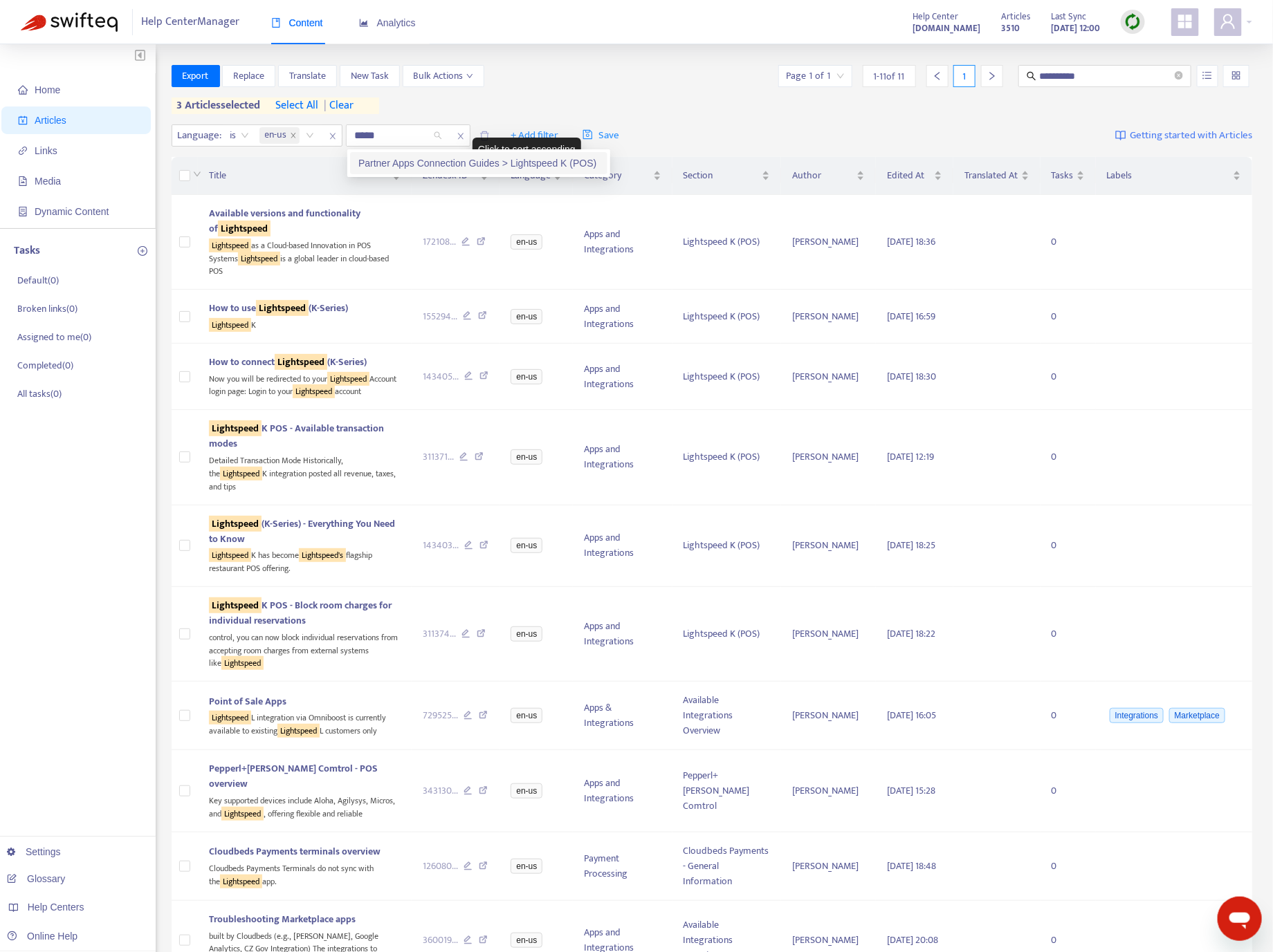
click at [511, 161] on div "Partner Apps Connection Guides > Lightspeed K (POS)" at bounding box center [479, 163] width 240 height 15
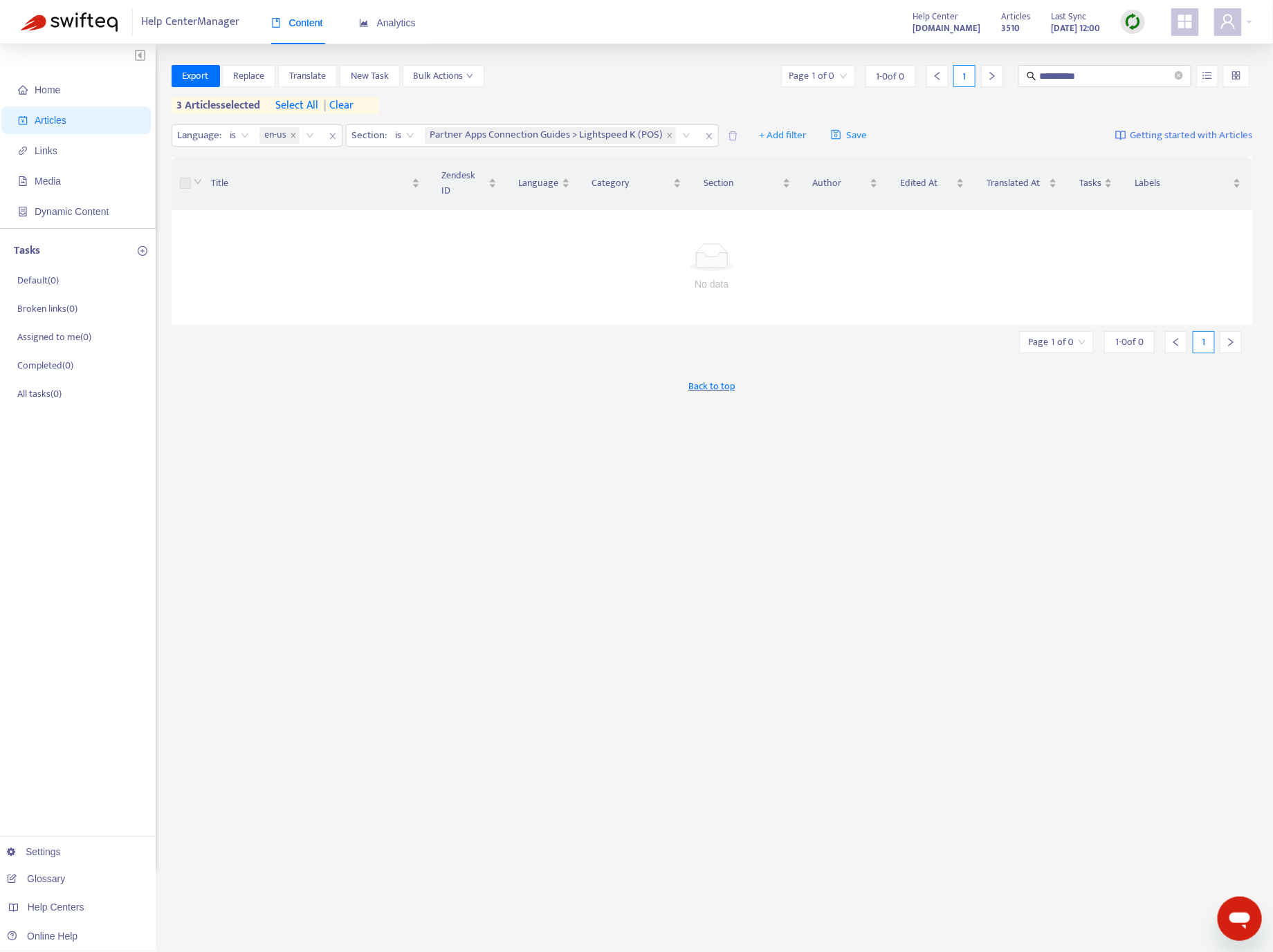
click at [702, 81] on div "**********" at bounding box center [712, 76] width 1081 height 22
click at [1175, 72] on icon "close-circle" at bounding box center [1179, 75] width 8 height 8
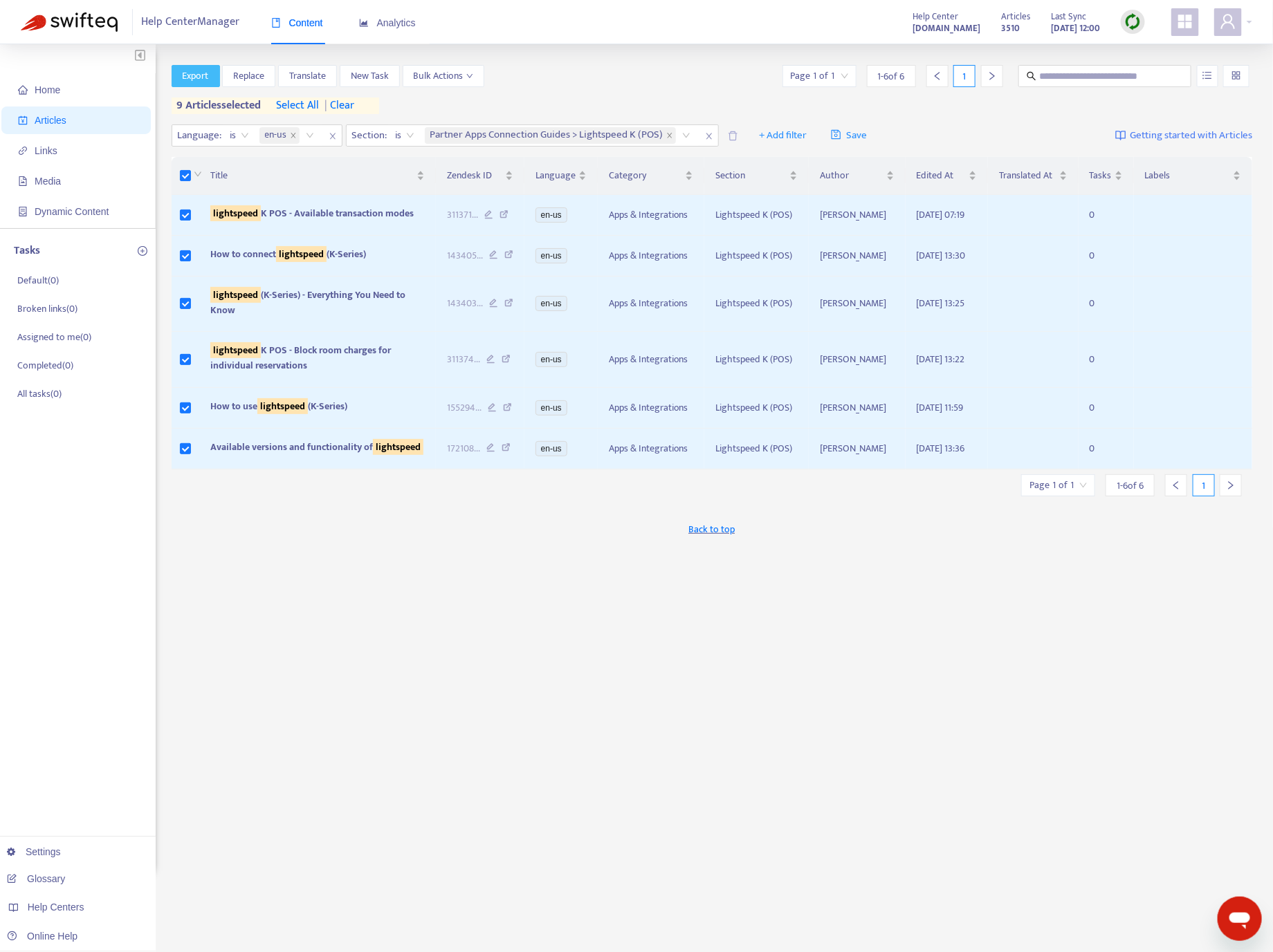
click at [198, 74] on span "Export" at bounding box center [195, 76] width 26 height 15
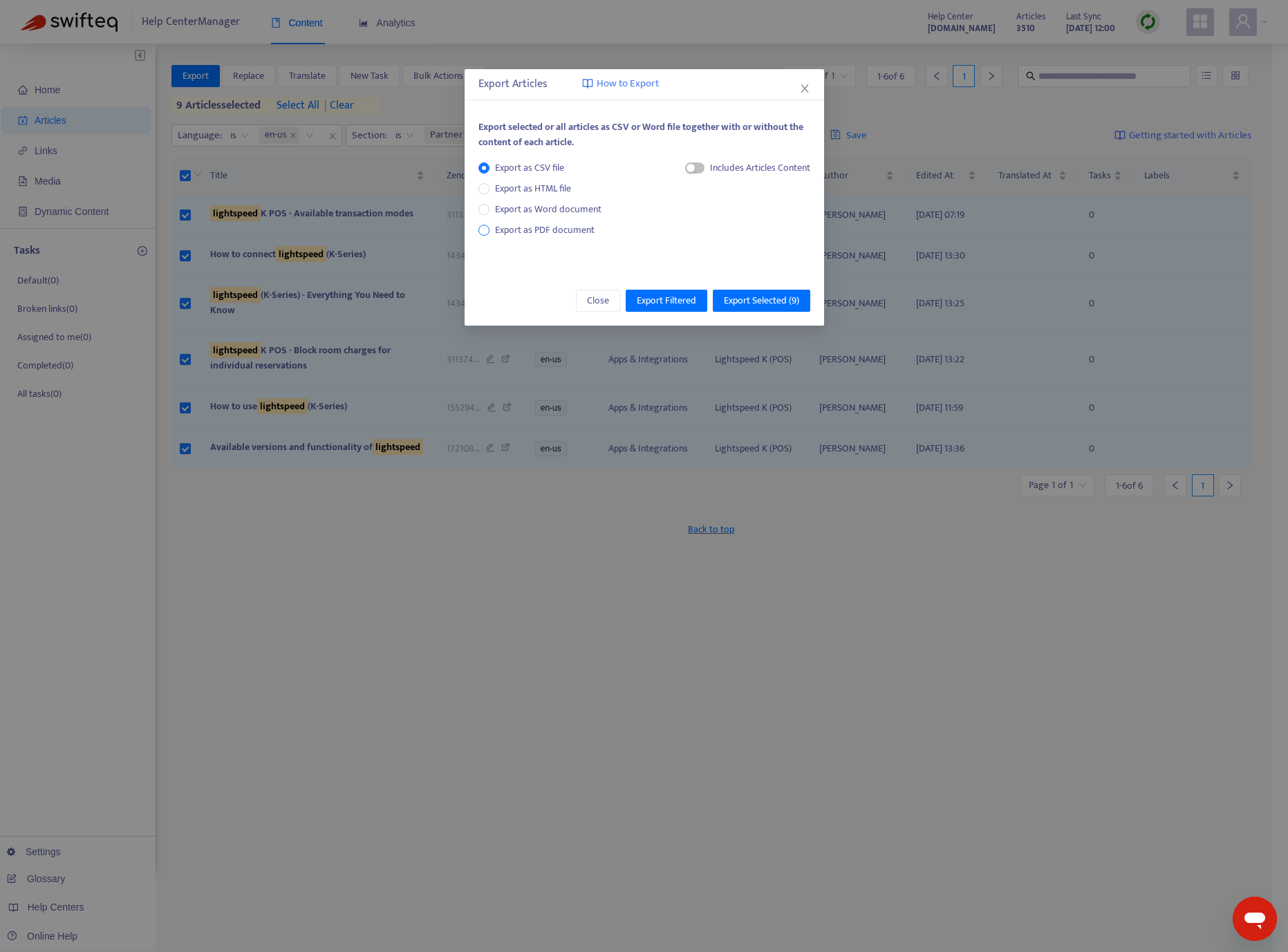
click at [525, 230] on span "Export as PDF document" at bounding box center [545, 230] width 100 height 16
click at [754, 299] on span "Export Selected ( 9 )" at bounding box center [761, 301] width 75 height 15
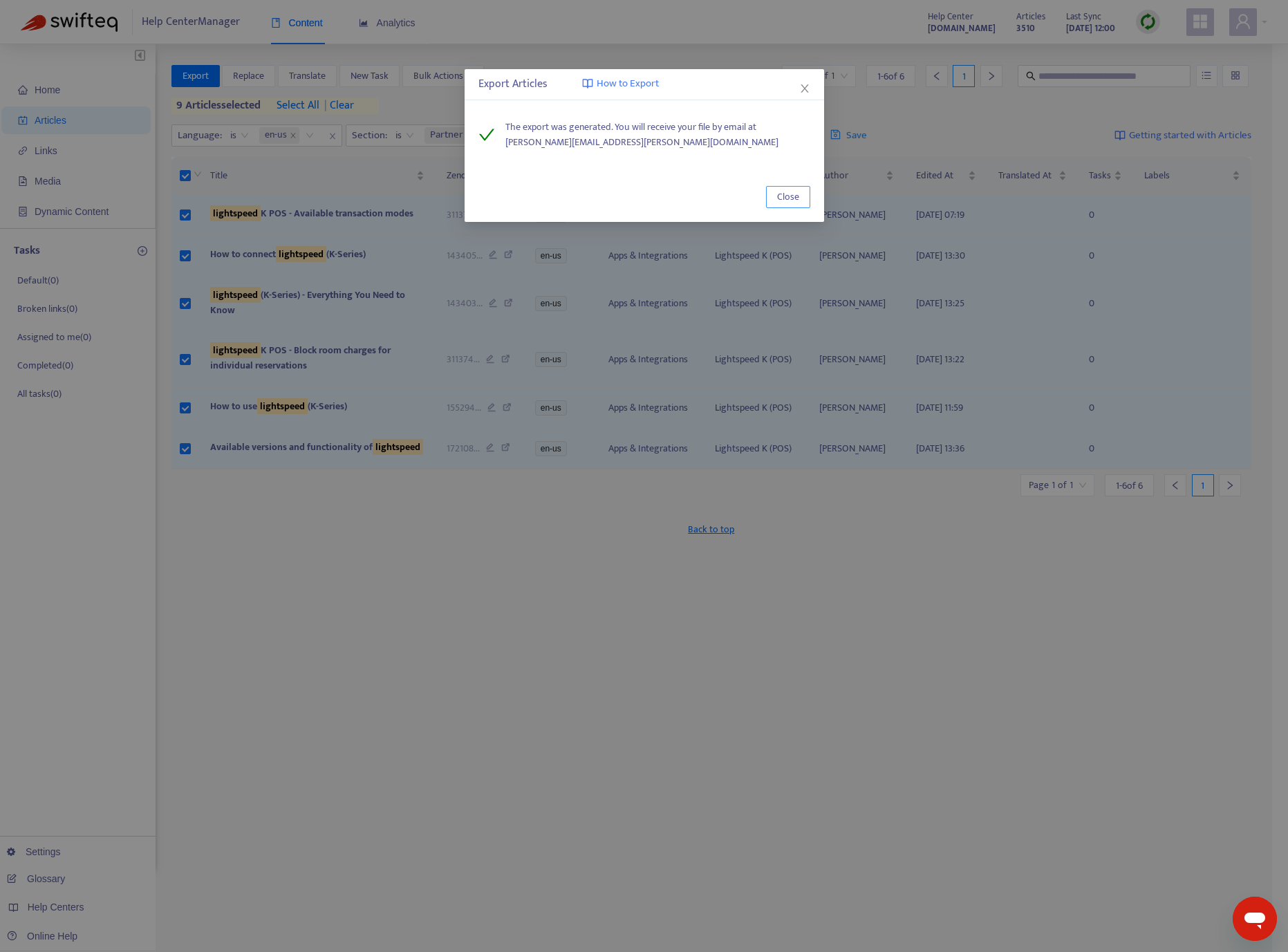
click at [787, 192] on span "Close" at bounding box center [787, 197] width 22 height 15
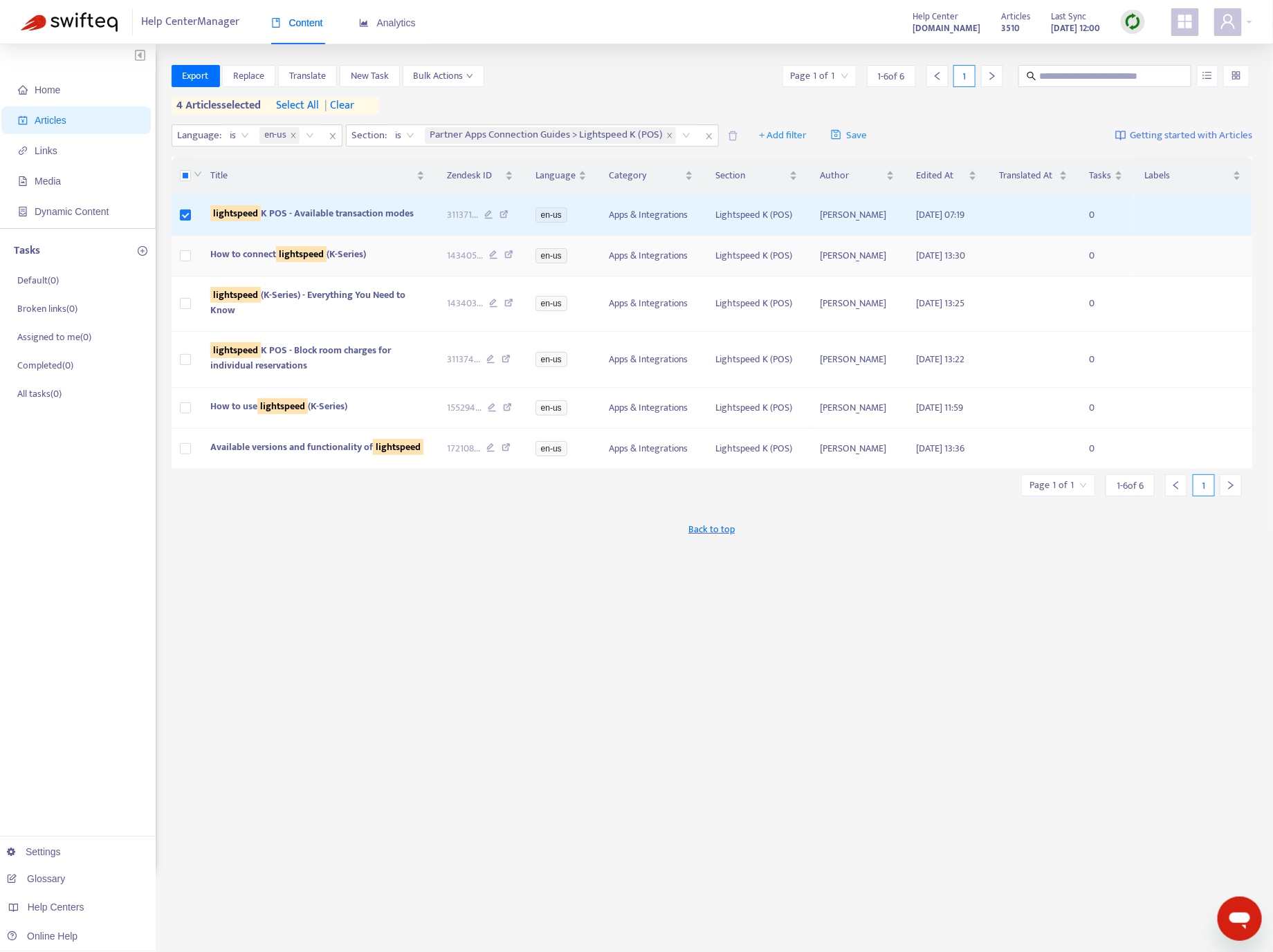
click at [190, 277] on td at bounding box center [185, 256] width 27 height 41
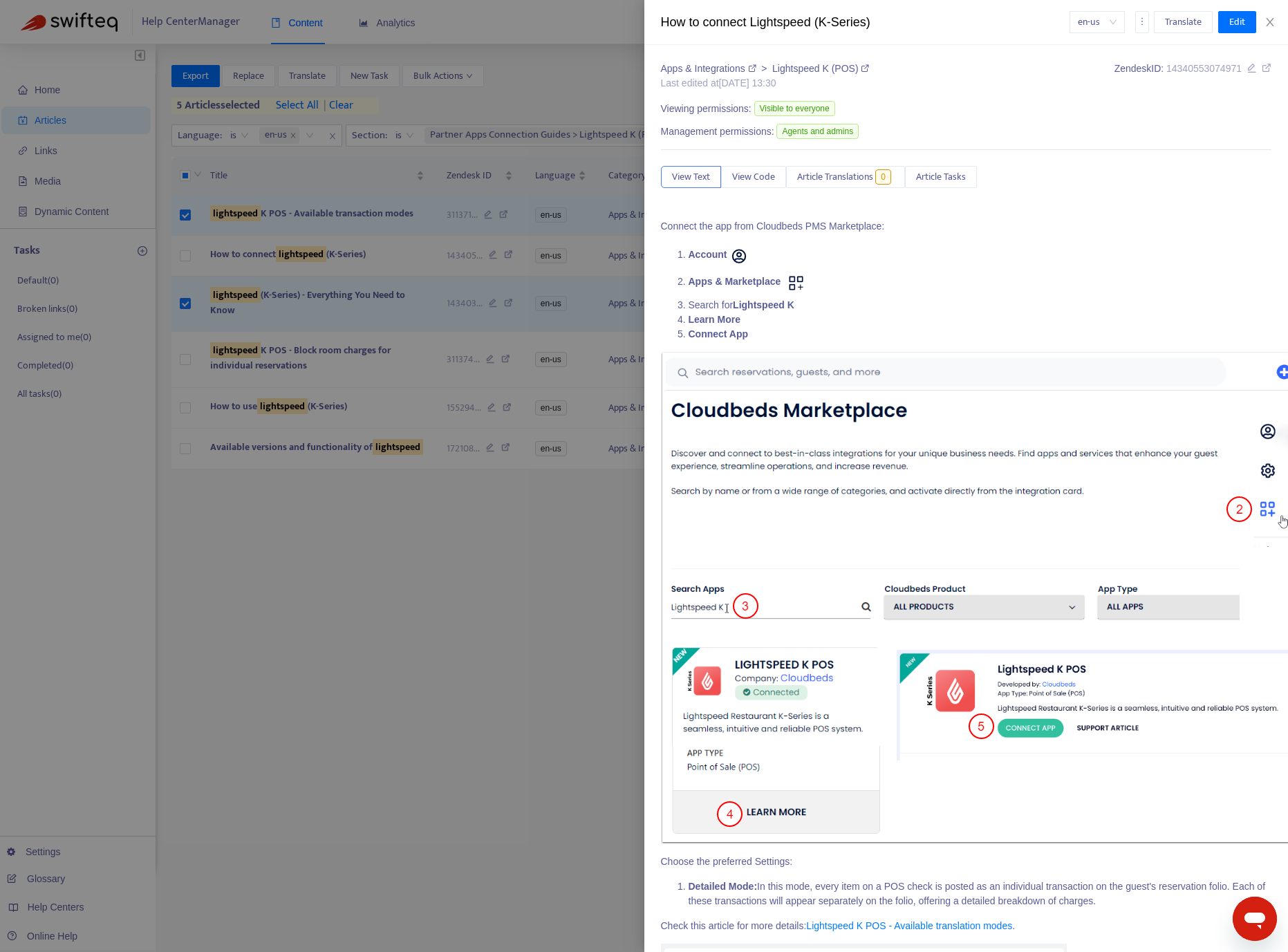
click at [186, 274] on div at bounding box center [644, 476] width 1288 height 952
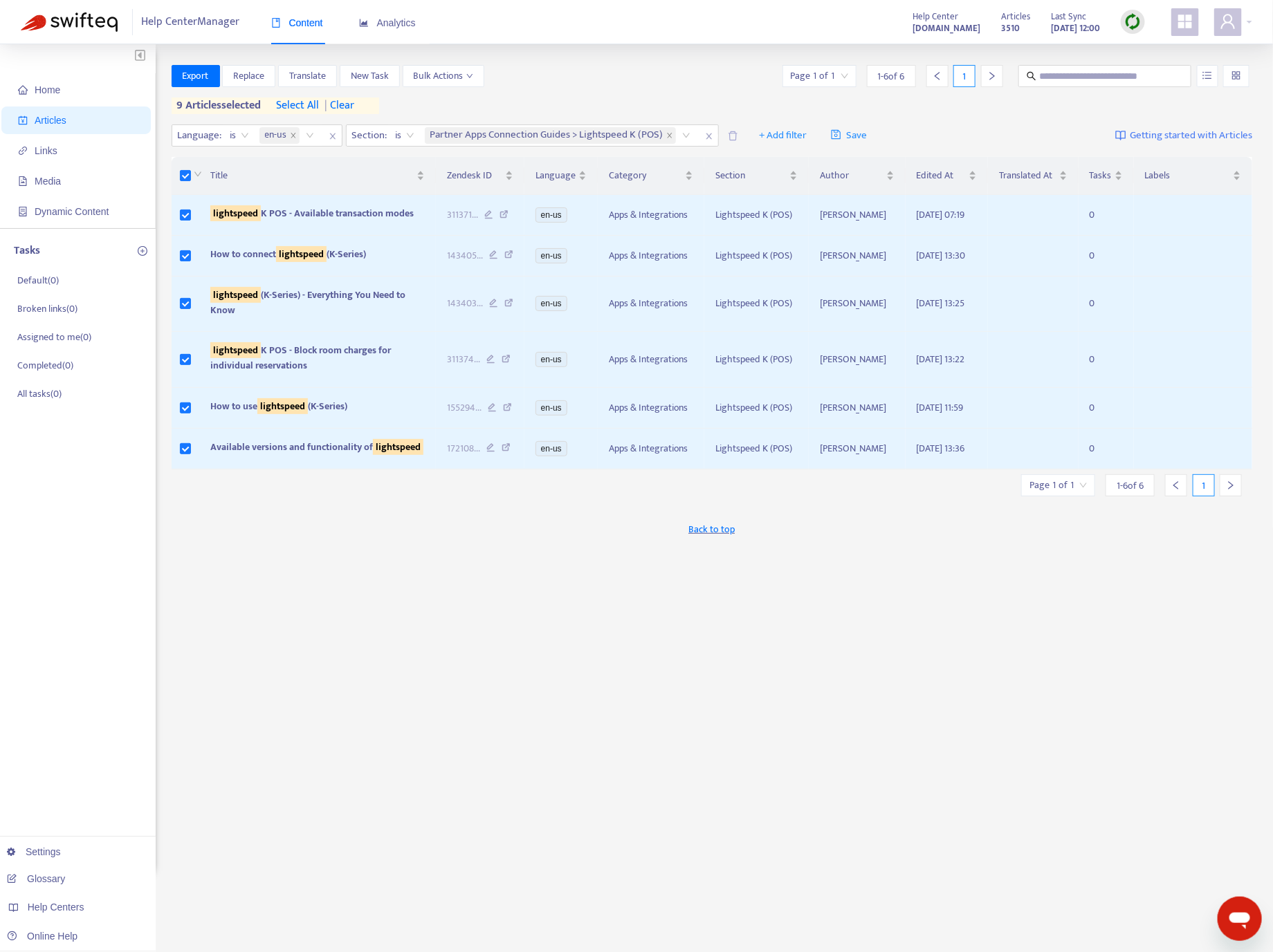
click at [350, 107] on span "| clear" at bounding box center [337, 106] width 34 height 17
click at [199, 77] on span "Export" at bounding box center [195, 76] width 26 height 15
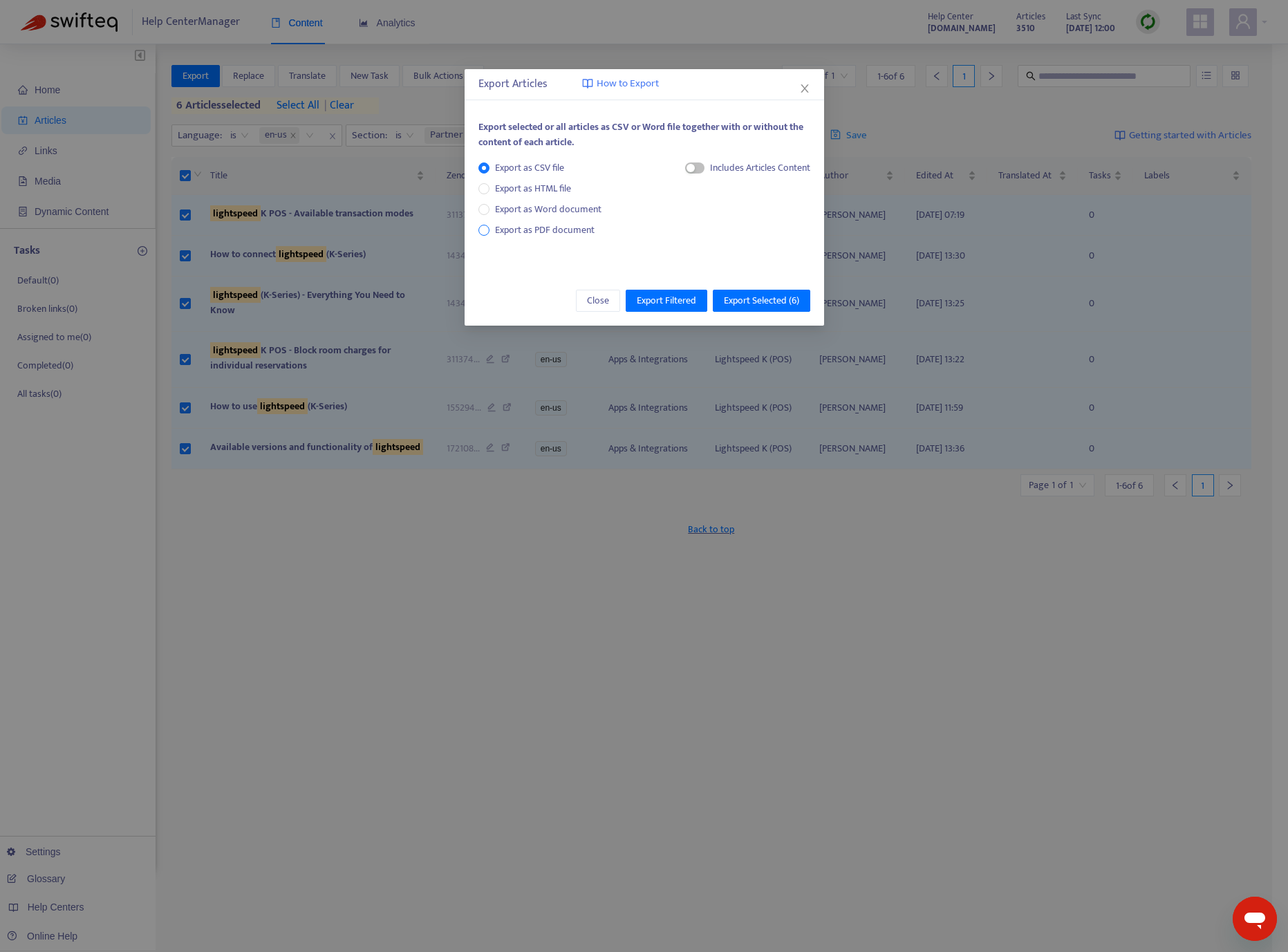
click at [503, 233] on span "Export as PDF document" at bounding box center [545, 230] width 100 height 16
click at [777, 306] on span "Export Selected ( 6 )" at bounding box center [761, 301] width 75 height 15
